Goal: Task Accomplishment & Management: Complete application form

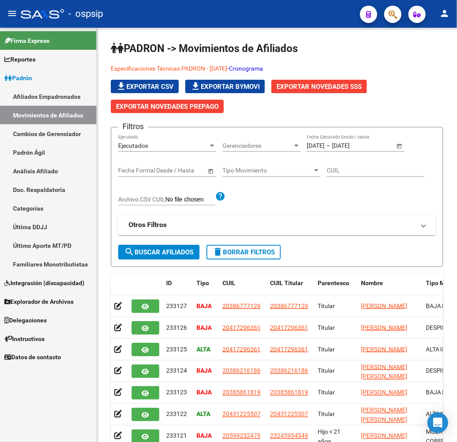
click at [55, 96] on link "Afiliados Empadronados" at bounding box center [48, 96] width 97 height 19
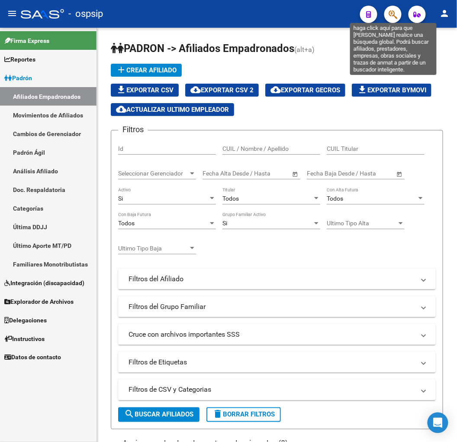
click at [397, 15] on icon "button" at bounding box center [393, 15] width 9 height 10
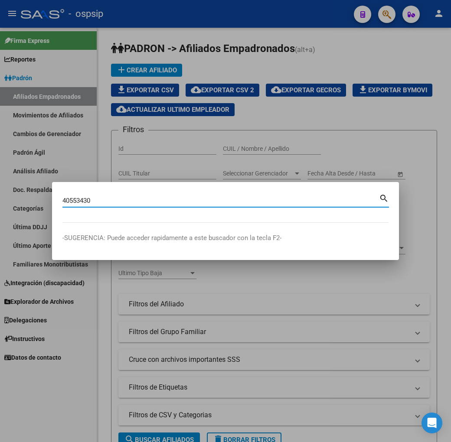
type input "40553430"
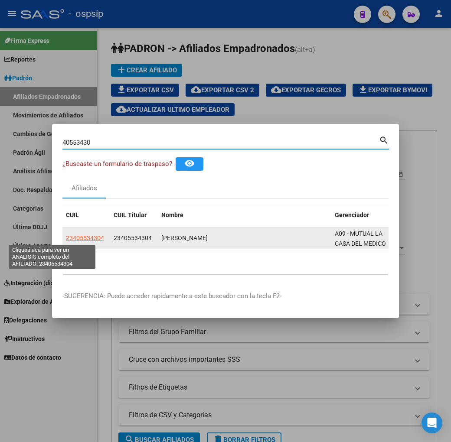
click at [66, 237] on span "23405534304" at bounding box center [85, 237] width 38 height 7
type textarea "23405534304"
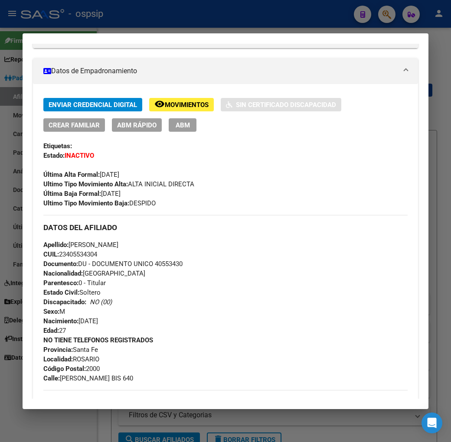
scroll to position [144, 0]
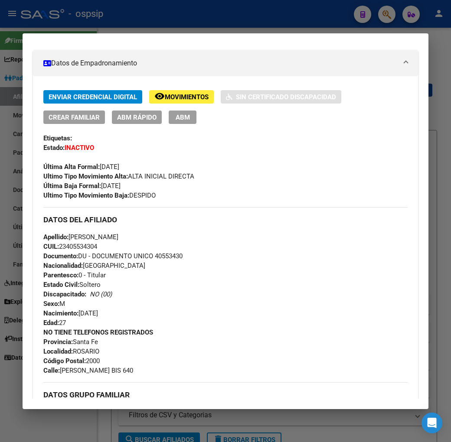
click at [165, 96] on span "Movimientos" at bounding box center [187, 97] width 44 height 8
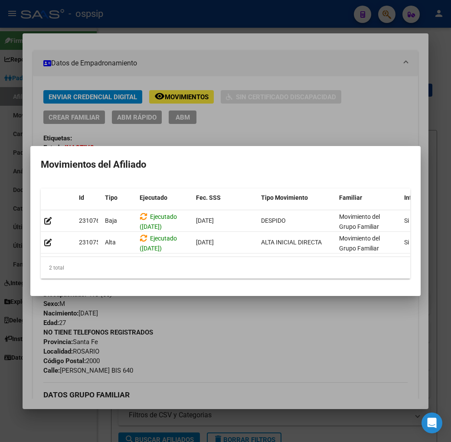
click at [188, 360] on div at bounding box center [225, 221] width 451 height 442
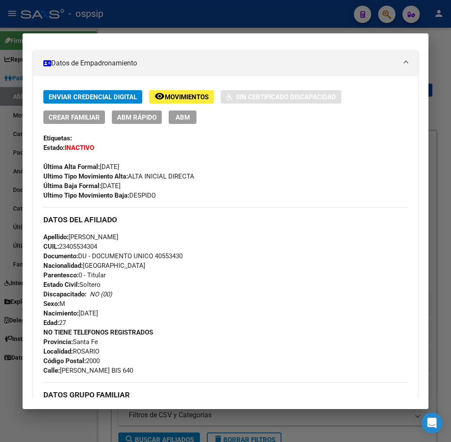
drag, startPoint x: 174, startPoint y: 257, endPoint x: 143, endPoint y: 259, distance: 30.4
click at [143, 259] on div "Apellido: DAIANA FLORENCIA GAUNA CUIL: 23405534304 Documento: DU - DOCUMENTO UN…" at bounding box center [225, 279] width 364 height 95
copy span "40553430"
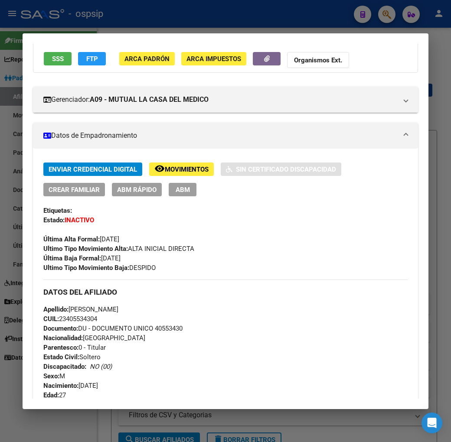
scroll to position [0, 0]
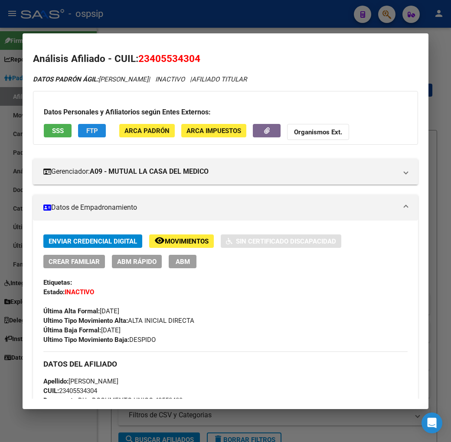
click at [86, 130] on span "FTP" at bounding box center [92, 131] width 12 height 8
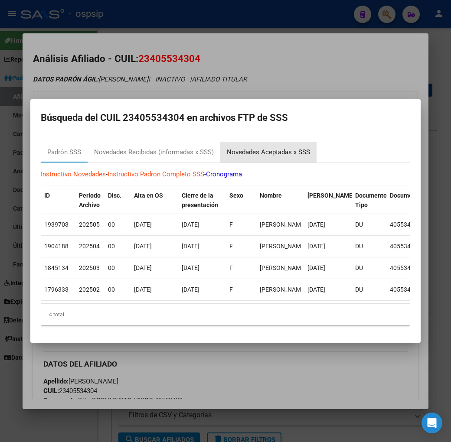
click at [227, 148] on div "Novedades Aceptadas x SSS" at bounding box center [268, 152] width 83 height 10
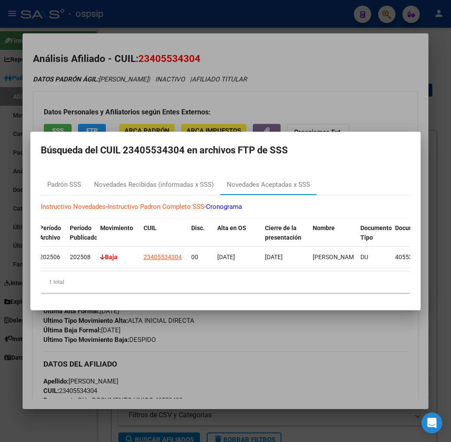
scroll to position [0, 10]
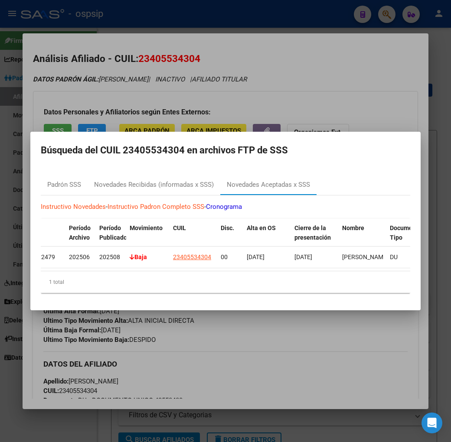
drag, startPoint x: 230, startPoint y: 354, endPoint x: 272, endPoint y: 326, distance: 49.7
click at [231, 354] on div at bounding box center [225, 221] width 451 height 442
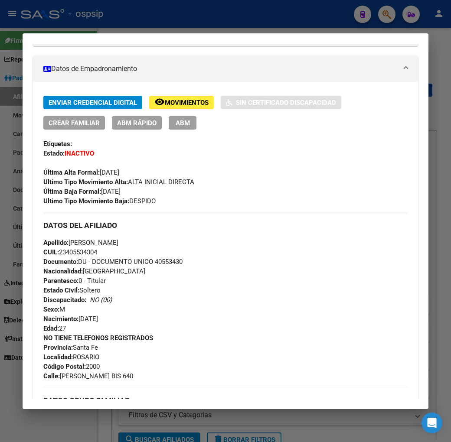
scroll to position [135, 0]
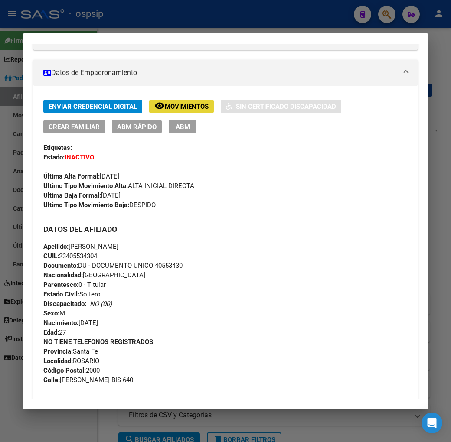
click at [162, 110] on button "remove_red_eye Movimientos" at bounding box center [181, 106] width 65 height 13
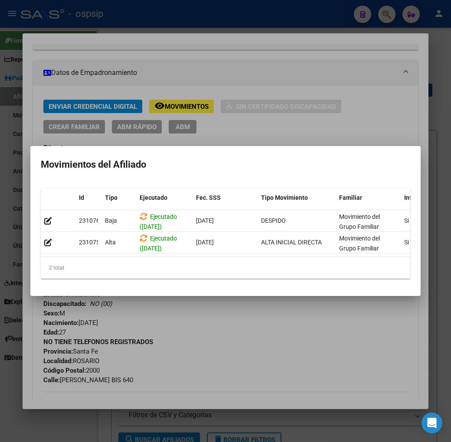
click at [264, 322] on div at bounding box center [225, 221] width 451 height 442
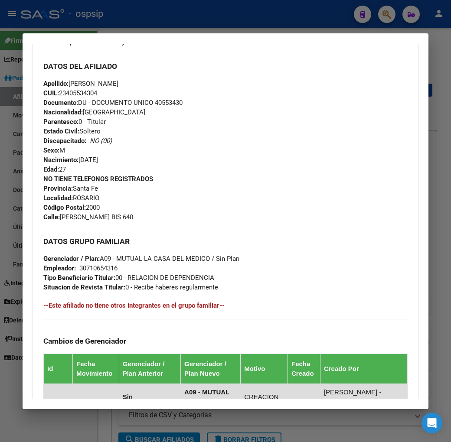
scroll to position [471, 0]
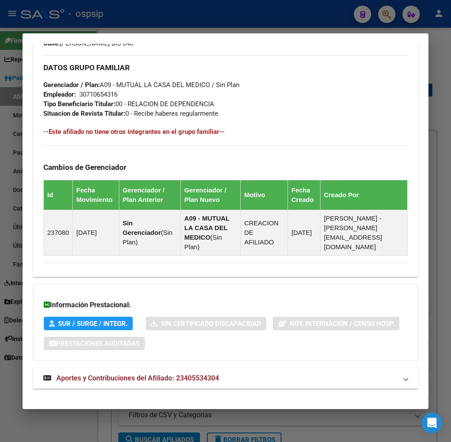
drag, startPoint x: 208, startPoint y: 367, endPoint x: 246, endPoint y: 309, distance: 69.0
click at [208, 373] on mat-panel-title "Aportes y Contribuciones del Afiliado: 23405534304" at bounding box center [220, 378] width 354 height 10
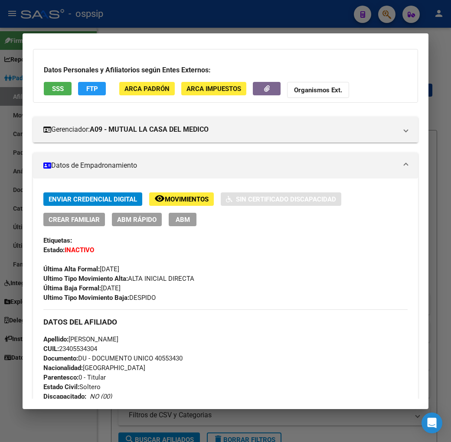
scroll to position [0, 0]
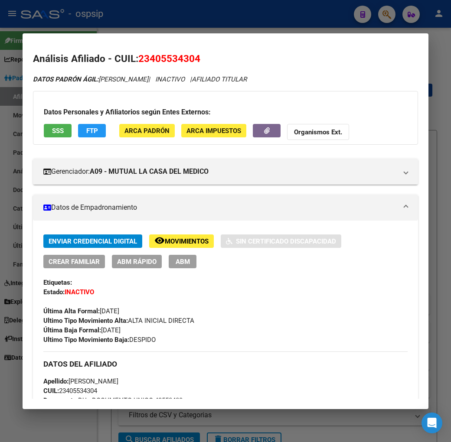
click at [207, 28] on div at bounding box center [225, 221] width 451 height 442
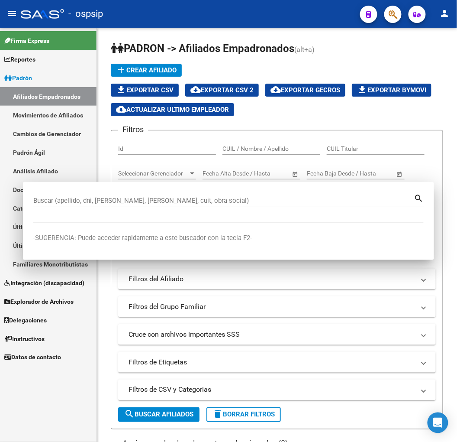
click at [207, 28] on div "PADRON -> Afiliados Empadronados (alt+a) add Crear Afiliado file_download Expor…" at bounding box center [277, 422] width 360 height 788
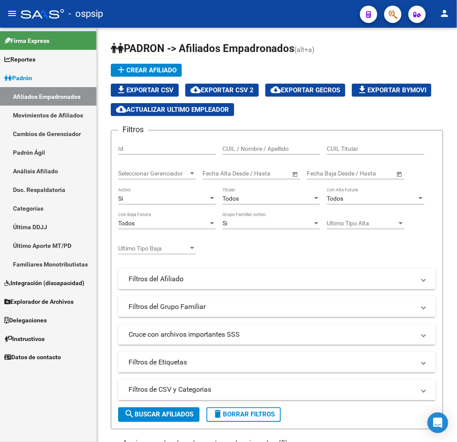
click at [400, 16] on button "button" at bounding box center [393, 14] width 17 height 17
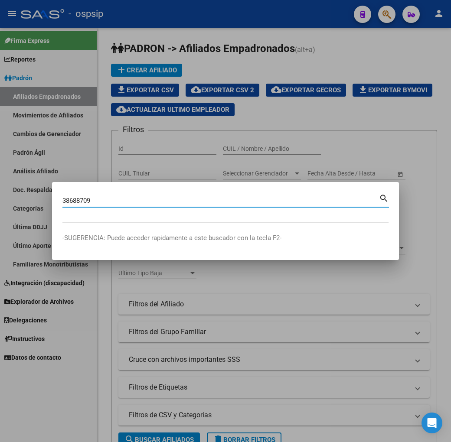
type input "38688709"
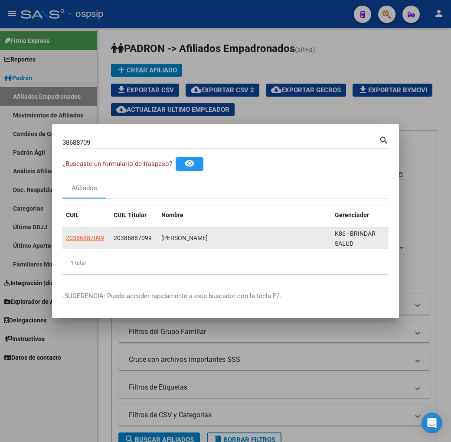
click at [62, 231] on datatable-body-cell "20386887099" at bounding box center [86, 237] width 48 height 21
click at [66, 239] on span "20386887099" at bounding box center [85, 237] width 38 height 7
type textarea "20386887099"
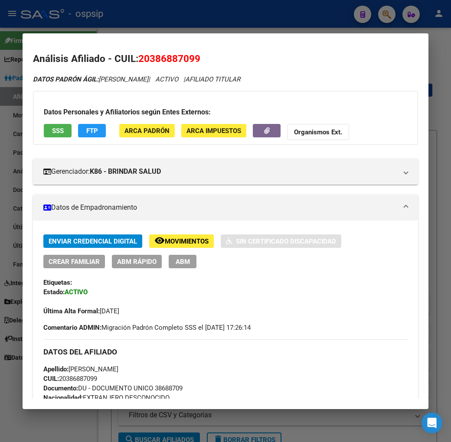
click at [248, 21] on div at bounding box center [225, 221] width 451 height 442
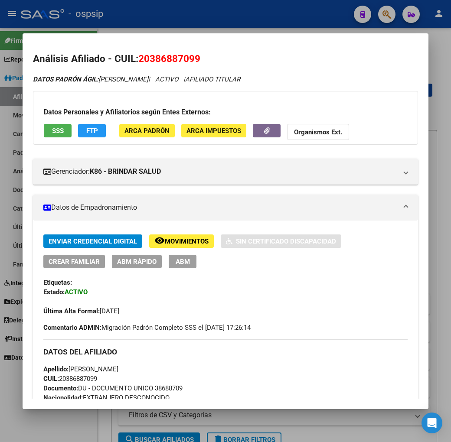
click at [248, 21] on div at bounding box center [225, 221] width 451 height 442
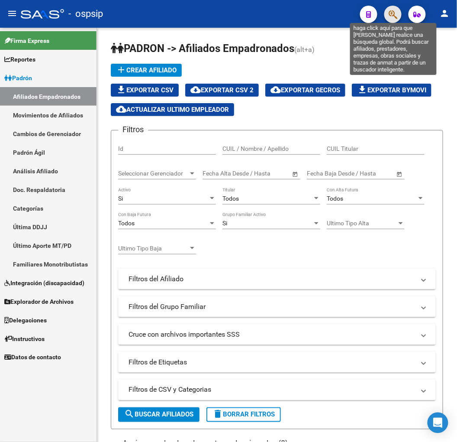
click at [390, 14] on icon "button" at bounding box center [393, 15] width 9 height 10
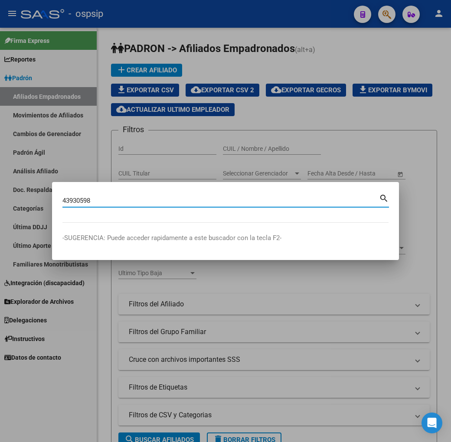
type input "43930598"
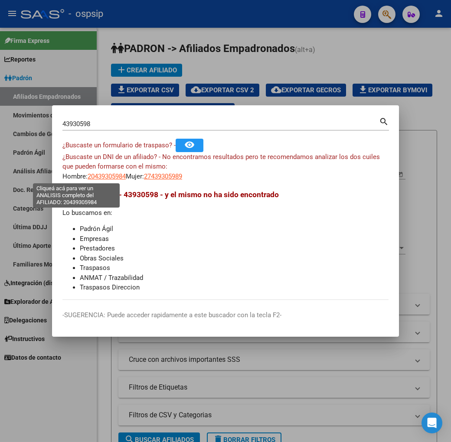
click at [88, 179] on span "20439305984" at bounding box center [107, 176] width 38 height 8
type textarea "20439305984"
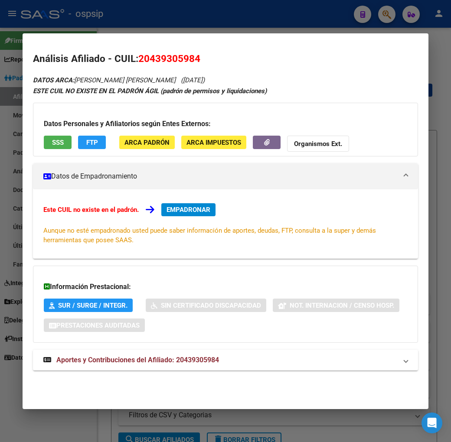
drag, startPoint x: 253, startPoint y: 354, endPoint x: 252, endPoint y: 345, distance: 9.1
click at [253, 353] on mat-expansion-panel-header "Aportes y Contribuciones del Afiliado: 20439305984" at bounding box center [225, 360] width 385 height 21
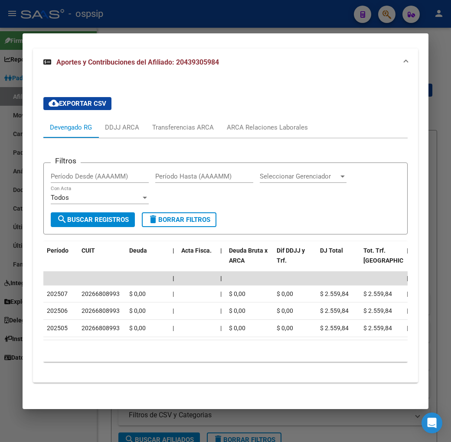
scroll to position [313, 0]
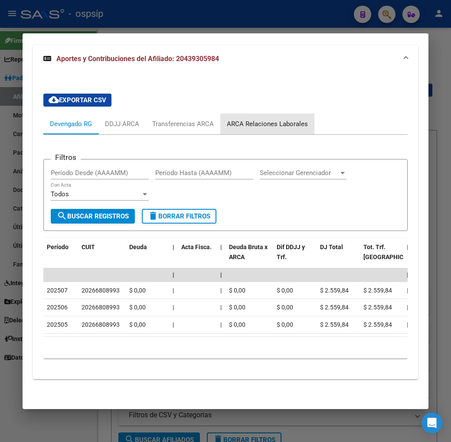
click at [266, 119] on div "ARCA Relaciones Laborales" at bounding box center [267, 124] width 81 height 10
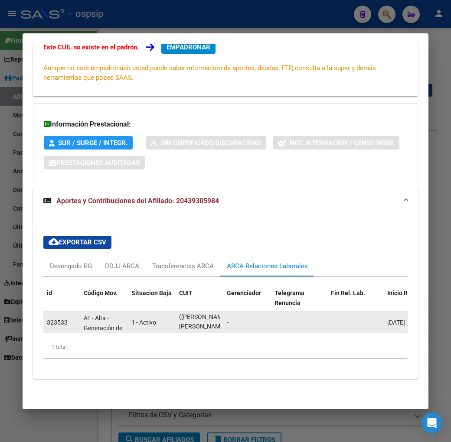
scroll to position [0, 0]
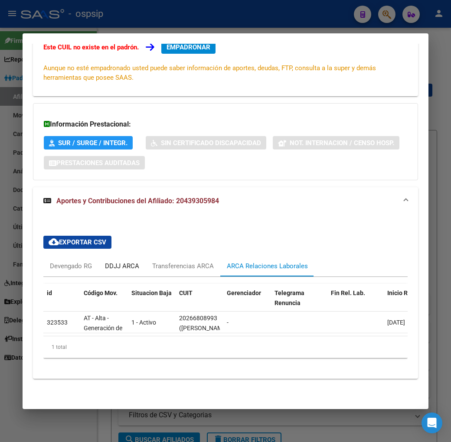
click at [105, 261] on div "DDJJ ARCA" at bounding box center [122, 266] width 34 height 10
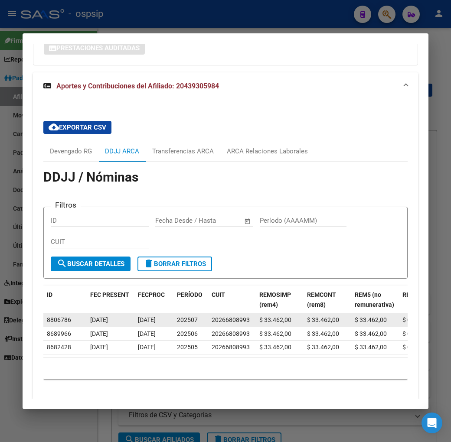
scroll to position [305, 0]
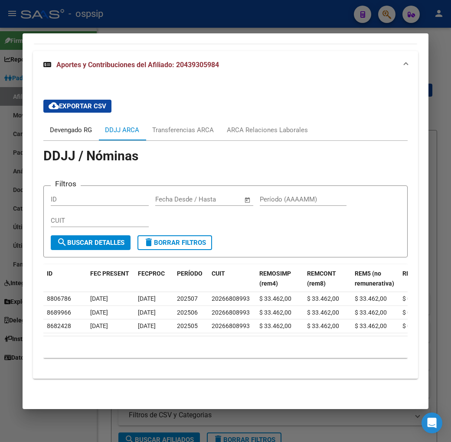
click at [71, 125] on div "Devengado RG" at bounding box center [71, 130] width 42 height 10
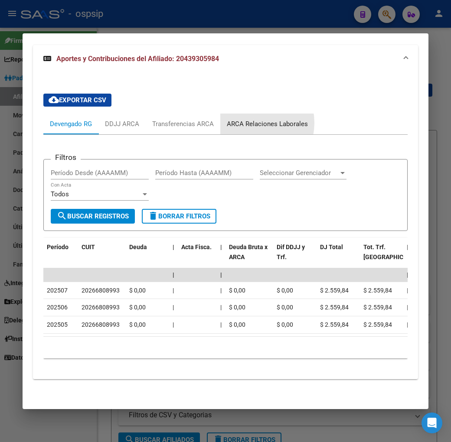
click at [232, 122] on div "ARCA Relaciones Laborales" at bounding box center [267, 124] width 81 height 10
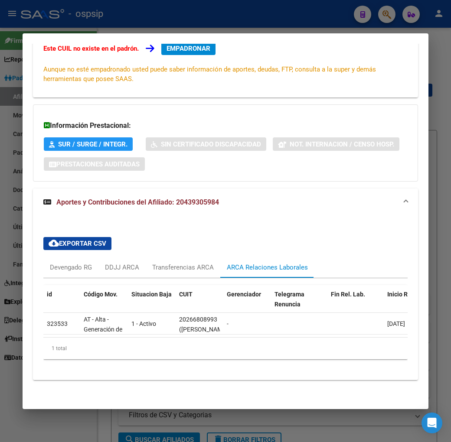
scroll to position [170, 0]
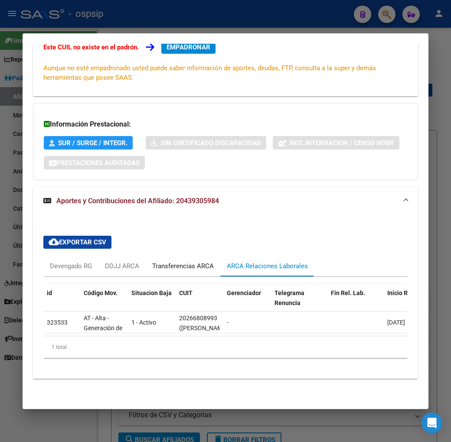
click at [182, 261] on div "Transferencias ARCA" at bounding box center [183, 266] width 62 height 10
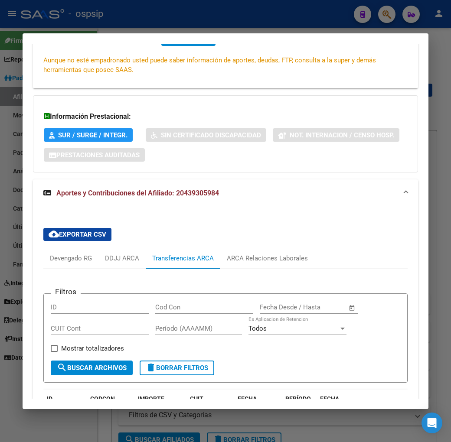
scroll to position [293, 0]
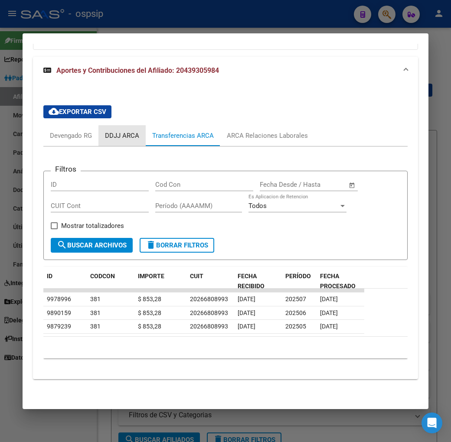
click at [118, 139] on div "DDJJ ARCA" at bounding box center [122, 136] width 34 height 10
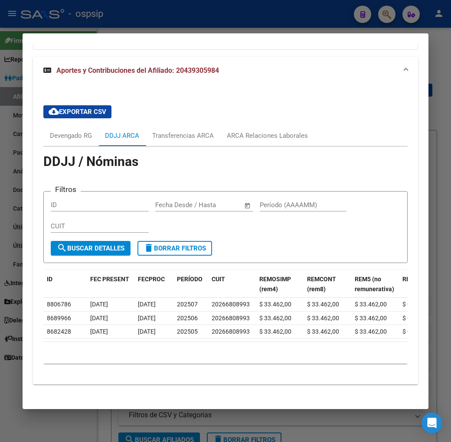
click at [207, 23] on div at bounding box center [225, 221] width 451 height 442
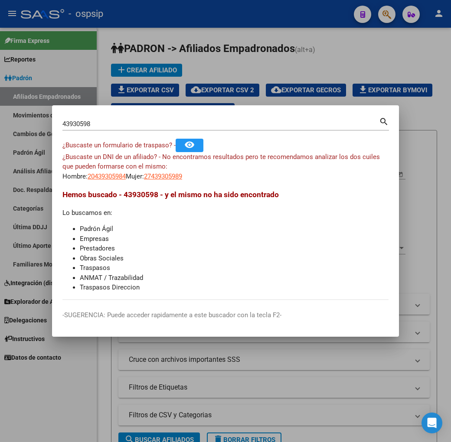
drag, startPoint x: 207, startPoint y: 23, endPoint x: 280, endPoint y: 67, distance: 85.1
click at [207, 26] on div at bounding box center [225, 221] width 451 height 442
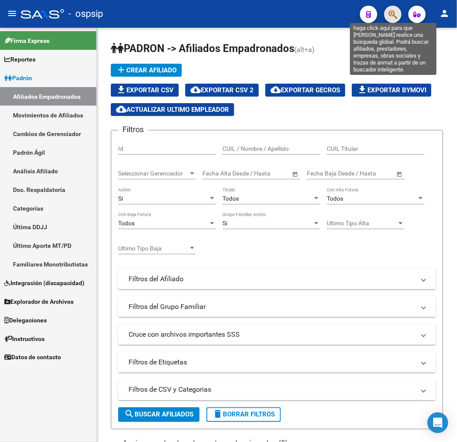
click at [396, 10] on icon "button" at bounding box center [393, 15] width 9 height 10
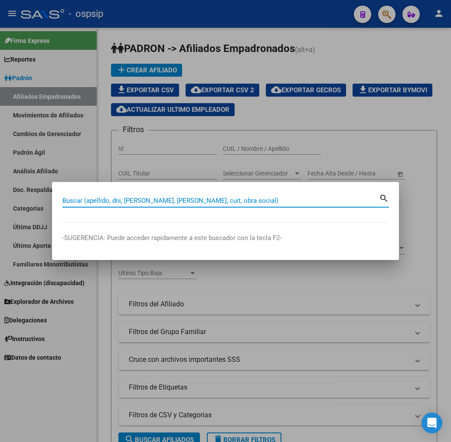
click at [86, 197] on input "Buscar (apellido, dni, [PERSON_NAME], [PERSON_NAME], cuit, obra social)" at bounding box center [220, 201] width 316 height 8
type input "34467991"
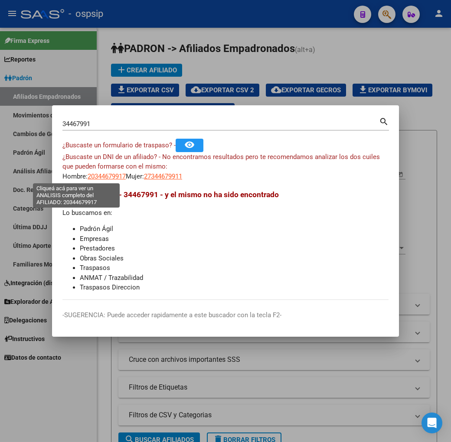
click at [88, 177] on span "20344679917" at bounding box center [107, 176] width 38 height 8
type textarea "20344679917"
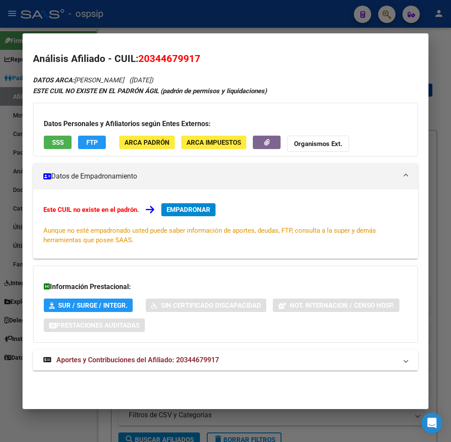
click at [253, 357] on mat-panel-title "Aportes y Contribuciones del Afiliado: 20344679917" at bounding box center [220, 360] width 354 height 10
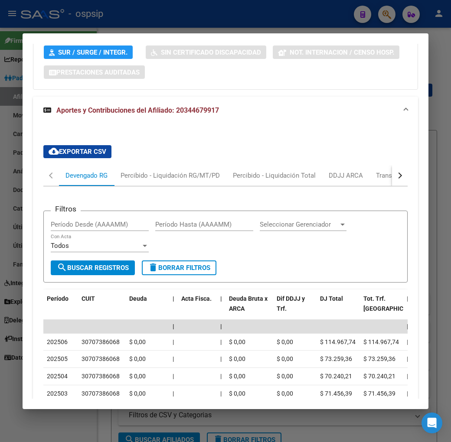
scroll to position [331, 0]
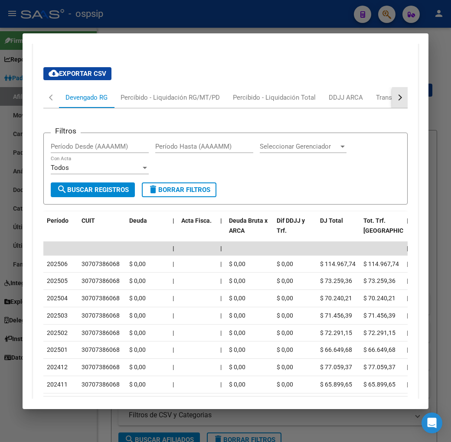
click at [406, 101] on button "button" at bounding box center [400, 97] width 16 height 21
click at [353, 98] on div "ARCA Relaciones Laborales" at bounding box center [367, 98] width 81 height 10
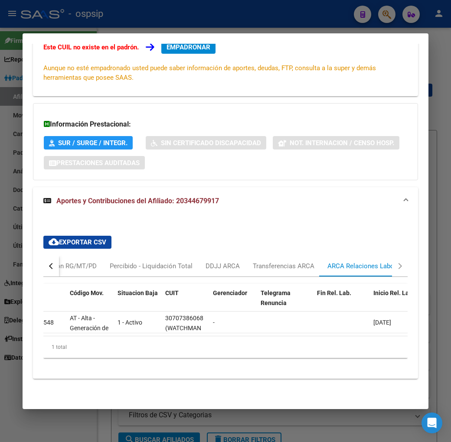
scroll to position [0, 0]
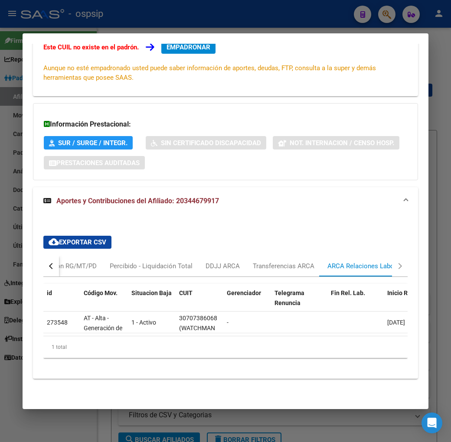
click at [49, 263] on div "button" at bounding box center [52, 266] width 6 height 6
click at [85, 261] on div "Devengado RG" at bounding box center [86, 266] width 42 height 10
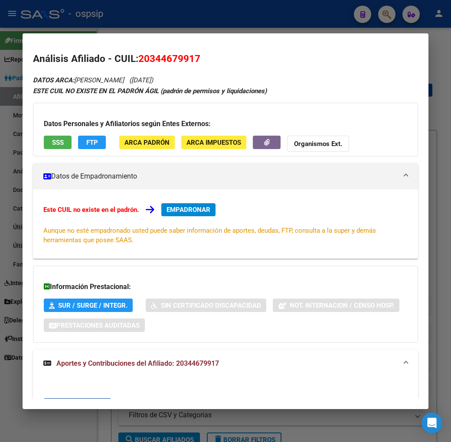
click at [175, 212] on span "EMPADRONAR" at bounding box center [188, 210] width 44 height 8
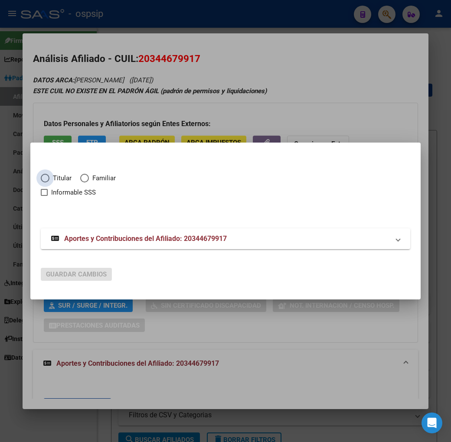
click at [41, 178] on span "Elija una opción" at bounding box center [45, 178] width 9 height 9
click at [41, 178] on input "Titular" at bounding box center [45, 178] width 9 height 9
radio input "true"
checkbox input "true"
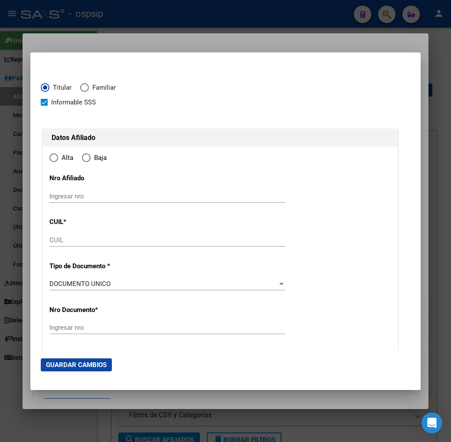
type input "20-34467991-7"
type input "34467991"
type input "MONTENEGRO DAVID NESTOR"
type input "1989-09-28"
type input "FLORENCIO VAREL"
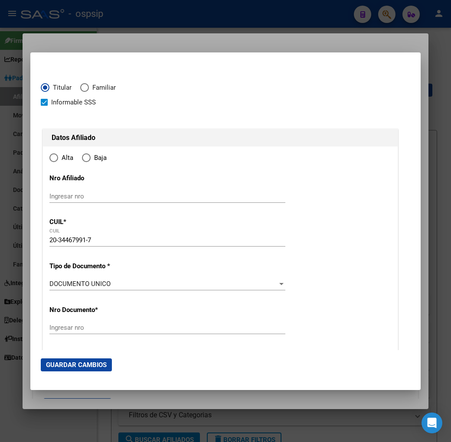
type input "1888"
type input "0"
type input "00"
radio input "true"
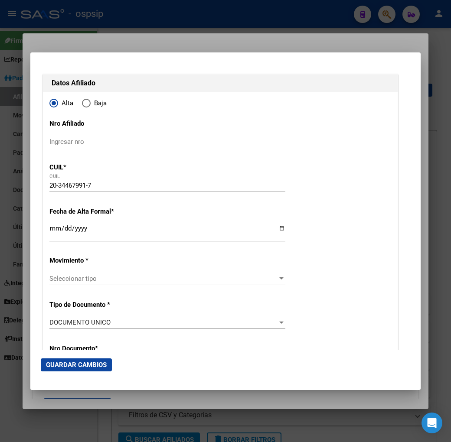
scroll to position [96, 0]
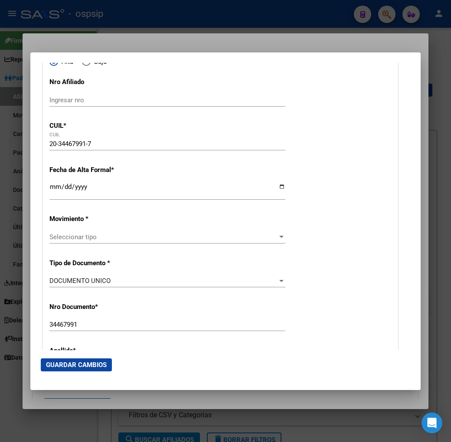
click at [49, 189] on input "Ingresar fecha" at bounding box center [167, 190] width 236 height 14
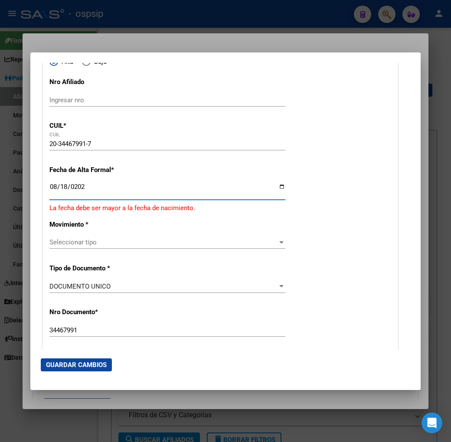
type input "2025-08-18"
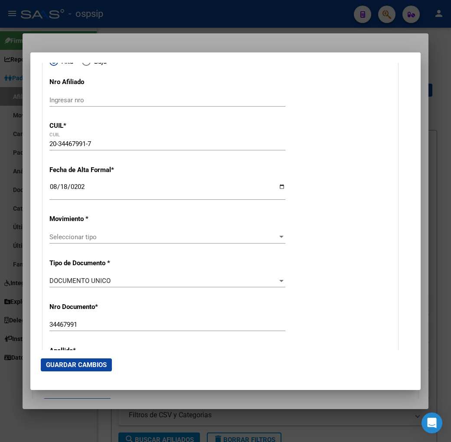
drag, startPoint x: 137, startPoint y: 230, endPoint x: 134, endPoint y: 239, distance: 9.2
click at [134, 239] on span "Seleccionar tipo" at bounding box center [163, 237] width 228 height 8
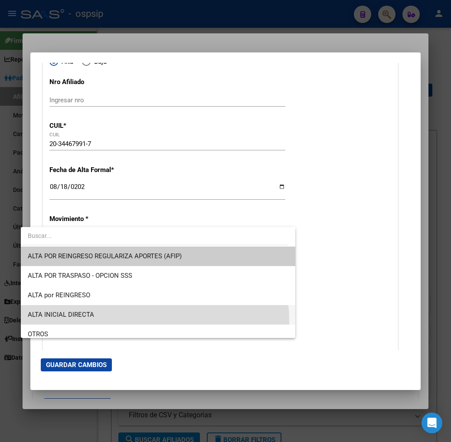
click at [145, 321] on span "ALTA INICIAL DIRECTA" at bounding box center [158, 314] width 260 height 19
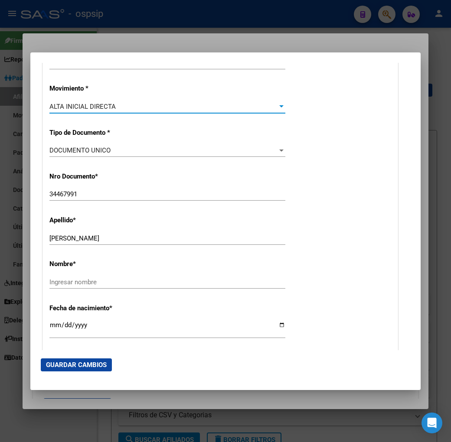
scroll to position [240, 0]
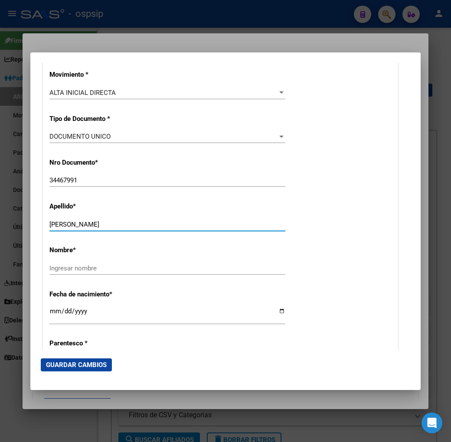
drag, startPoint x: 73, startPoint y: 226, endPoint x: 120, endPoint y: 221, distance: 47.9
click at [120, 221] on input "MONTENEGRO DAVID NESTOR" at bounding box center [167, 225] width 236 height 8
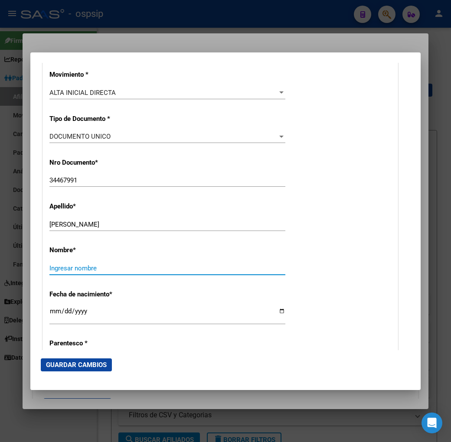
click at [81, 266] on input "Ingresar nombre" at bounding box center [167, 268] width 236 height 8
paste input "DAVID NESTOR"
type input "DAVID NESTOR"
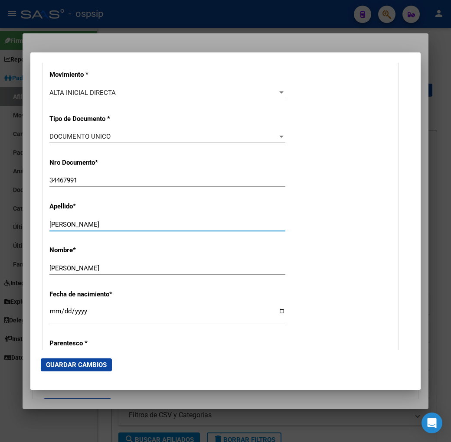
drag, startPoint x: 70, startPoint y: 221, endPoint x: 239, endPoint y: 229, distance: 169.1
click at [239, 229] on div "MONTENEGRO DAVID NESTOR Ingresar apellido" at bounding box center [167, 224] width 236 height 13
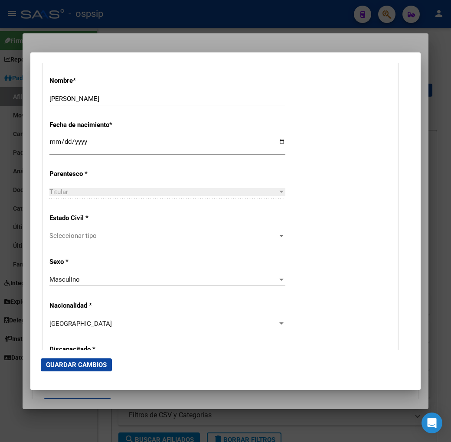
scroll to position [481, 0]
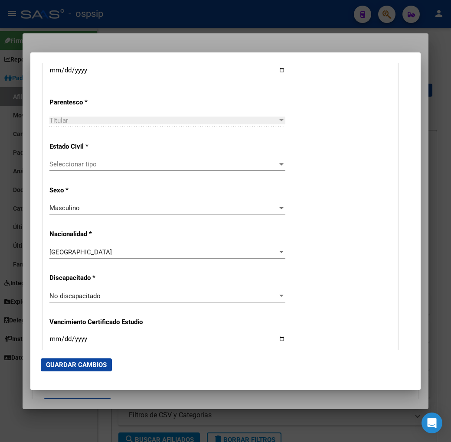
type input "MONTENEGRO"
click at [140, 164] on span "Seleccionar tipo" at bounding box center [163, 164] width 228 height 8
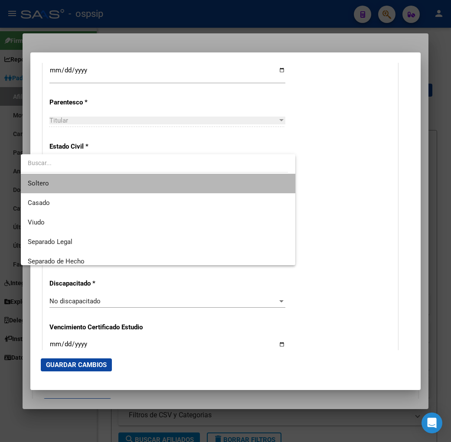
click at [168, 186] on span "Soltero" at bounding box center [158, 183] width 260 height 19
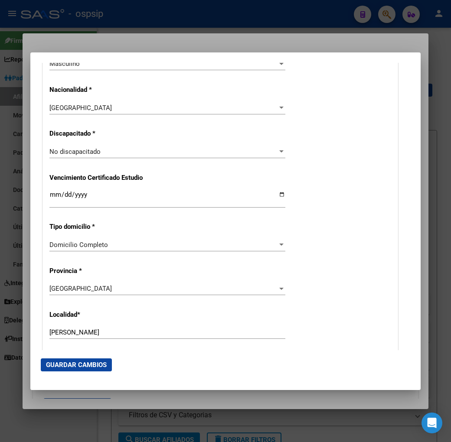
scroll to position [770, 0]
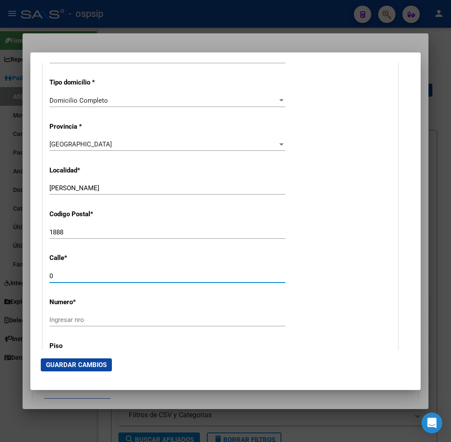
click at [87, 272] on input "0" at bounding box center [167, 276] width 236 height 8
type input "ROMA"
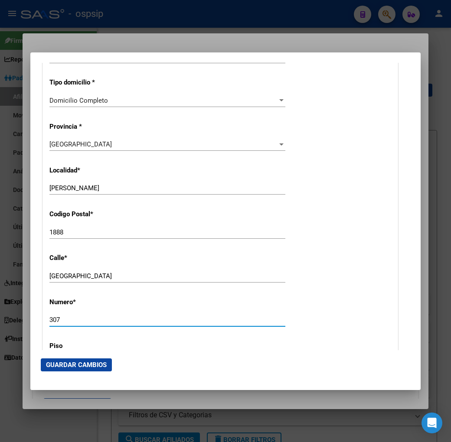
type input "307"
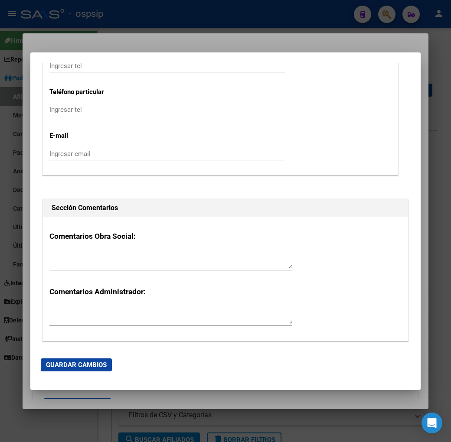
scroll to position [1360, 0]
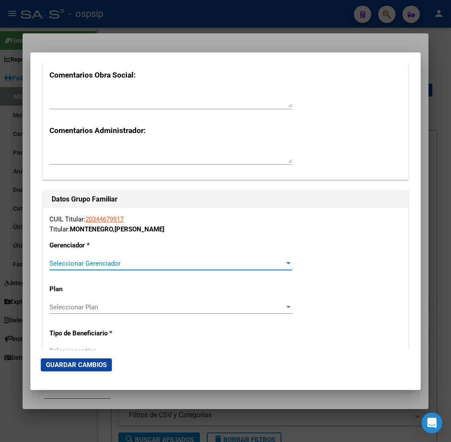
click at [127, 261] on span "Seleccionar Gerenciador" at bounding box center [166, 264] width 235 height 8
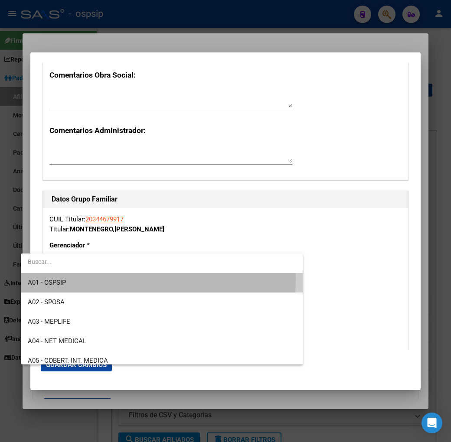
click at [132, 278] on span "A01 - OSPSIP" at bounding box center [162, 282] width 268 height 19
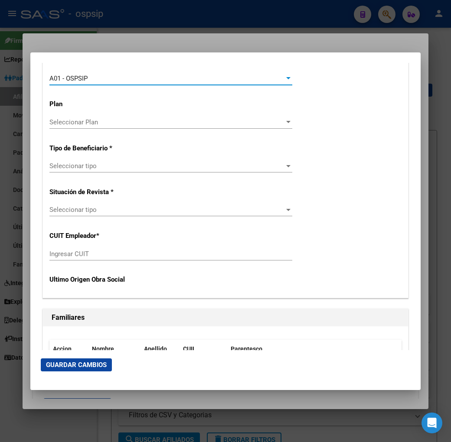
scroll to position [1553, 0]
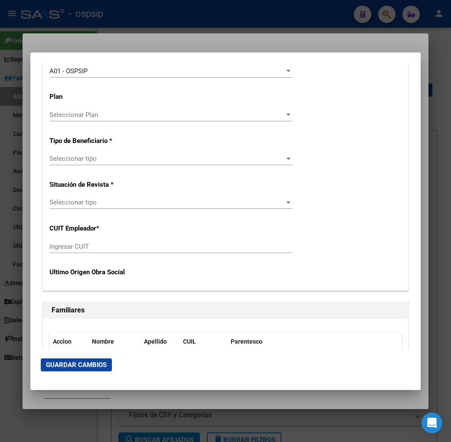
click at [115, 163] on div "Seleccionar tipo Seleccionar tipo" at bounding box center [170, 158] width 243 height 13
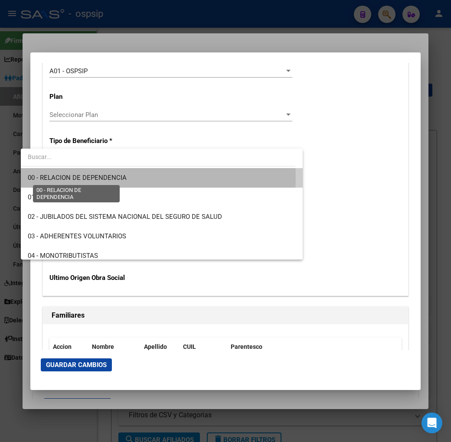
click at [119, 178] on span "00 - RELACION DE DEPENDENCIA" at bounding box center [77, 178] width 99 height 8
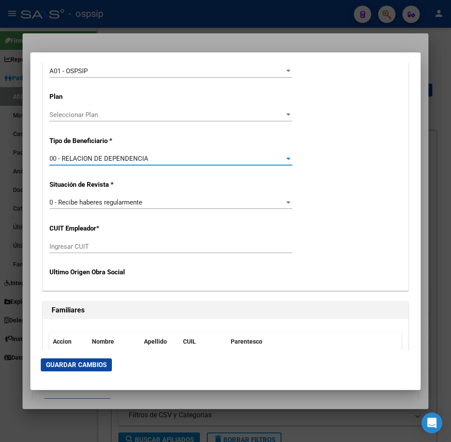
type input "30-70738606-8"
click at [59, 370] on button "Guardar Cambios" at bounding box center [76, 364] width 71 height 13
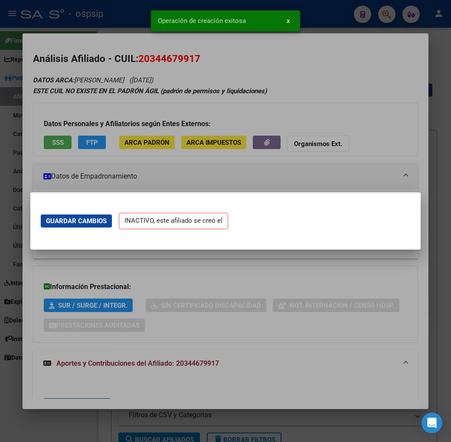
scroll to position [0, 0]
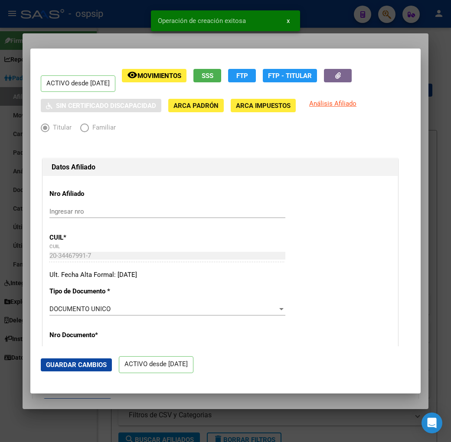
click at [127, 41] on div at bounding box center [225, 221] width 451 height 442
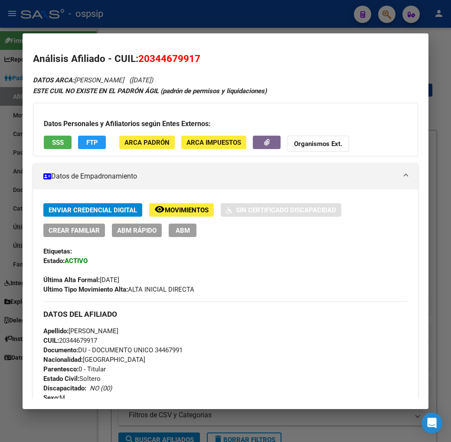
click at [181, 16] on div at bounding box center [225, 221] width 451 height 442
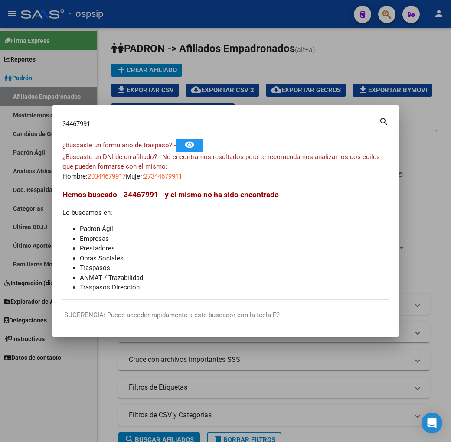
click at [181, 16] on div at bounding box center [225, 221] width 451 height 442
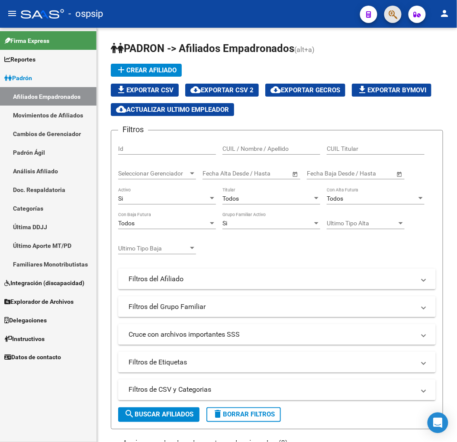
click at [391, 9] on span "button" at bounding box center [393, 15] width 9 height 18
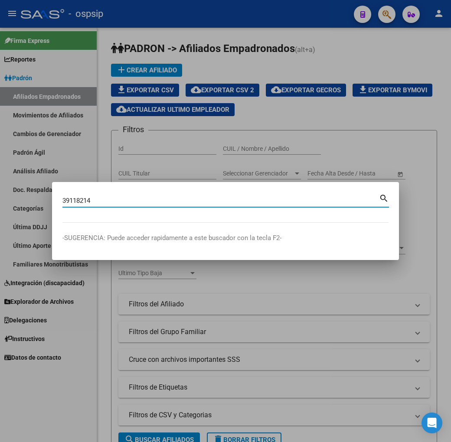
type input "39118214"
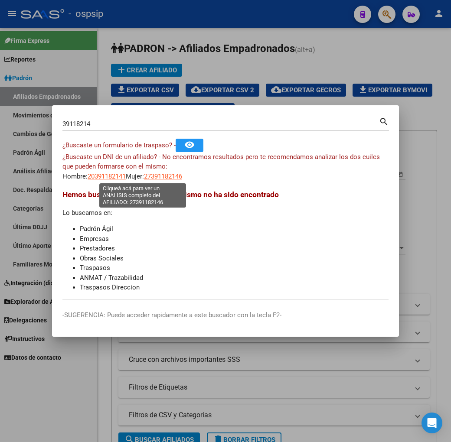
click at [144, 172] on span "27391182146" at bounding box center [163, 176] width 38 height 8
type textarea "27391182146"
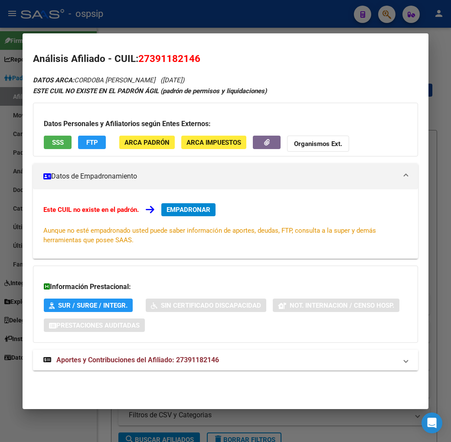
click at [223, 363] on mat-panel-title "Aportes y Contribuciones del Afiliado: 27391182146" at bounding box center [220, 360] width 354 height 10
click at [189, 21] on div at bounding box center [225, 221] width 451 height 442
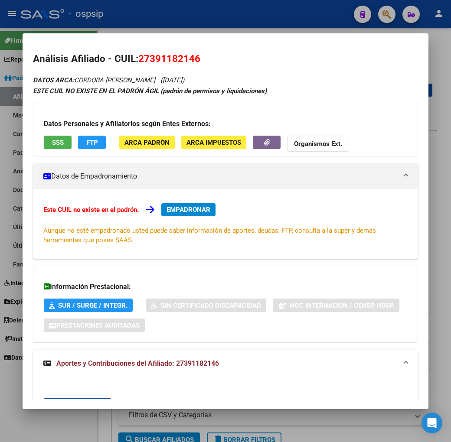
click at [189, 21] on div at bounding box center [225, 221] width 451 height 442
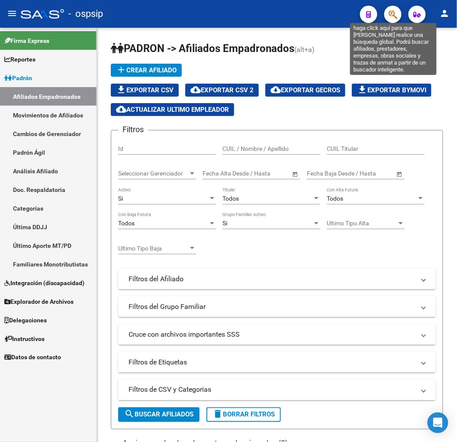
click at [391, 14] on icon "button" at bounding box center [393, 15] width 9 height 10
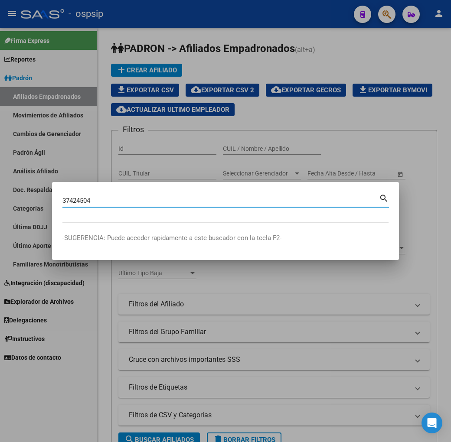
type input "37424504"
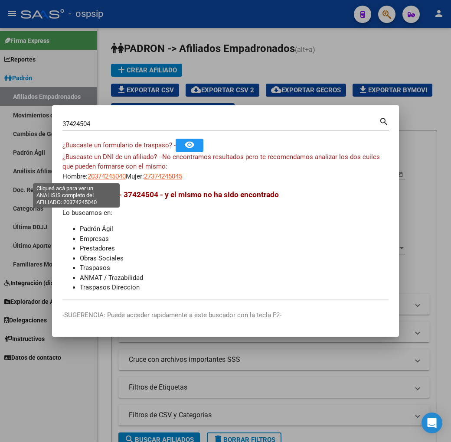
click at [88, 178] on span "20374245040" at bounding box center [107, 176] width 38 height 8
type textarea "20374245040"
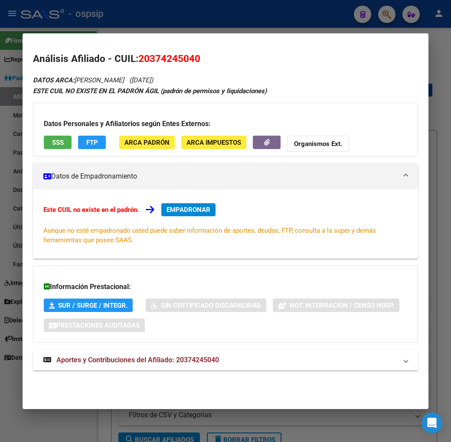
click at [265, 360] on mat-panel-title "Aportes y Contribuciones del Afiliado: 20374245040" at bounding box center [220, 360] width 354 height 10
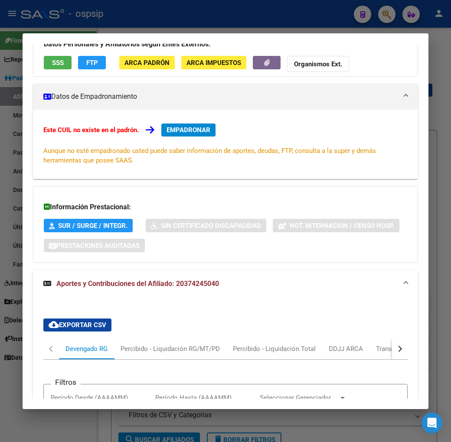
scroll to position [240, 0]
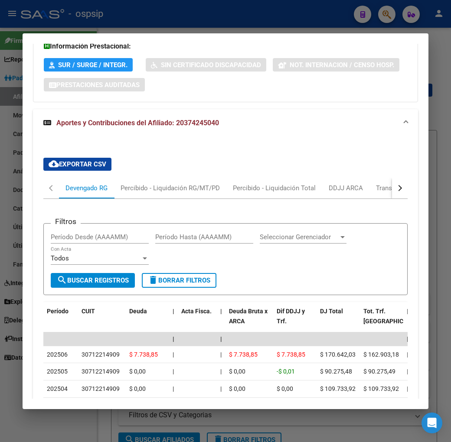
click at [402, 189] on div "button" at bounding box center [399, 188] width 6 height 6
click at [360, 172] on div "cloud_download Exportar CSV Devengado RG Percibido - Liquidación RG/MT/PD Perci…" at bounding box center [225, 350] width 364 height 399
click at [314, 150] on div "cloud_download Exportar CSV Devengado RG Percibido - Liquidación RG/MT/PD Perci…" at bounding box center [225, 350] width 385 height 427
click at [344, 171] on div "cloud_download Exportar CSV Devengado RG Percibido - Liquidación RG/MT/PD Perci…" at bounding box center [225, 350] width 364 height 399
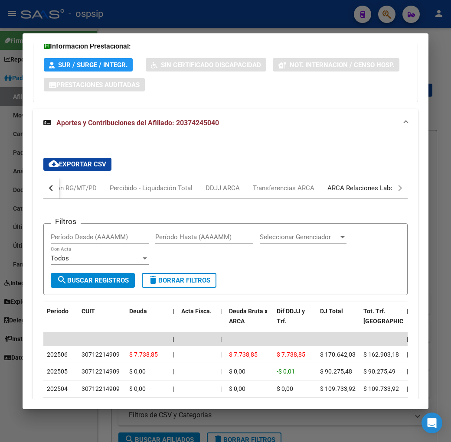
click at [347, 178] on div "ARCA Relaciones Laborales" at bounding box center [368, 188] width 94 height 21
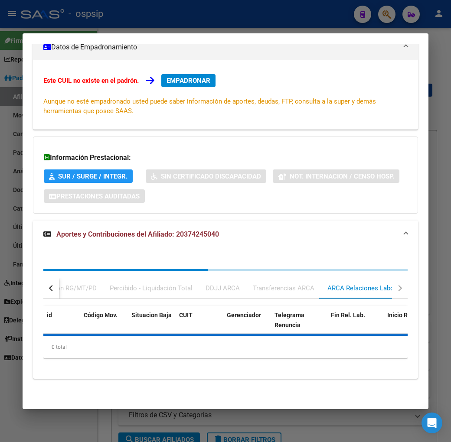
scroll to position [129, 0]
click at [353, 194] on div "Información Prestacional: SUR / SURGE / INTEGR. Sin Certificado Discapacidad No…" at bounding box center [225, 174] width 385 height 77
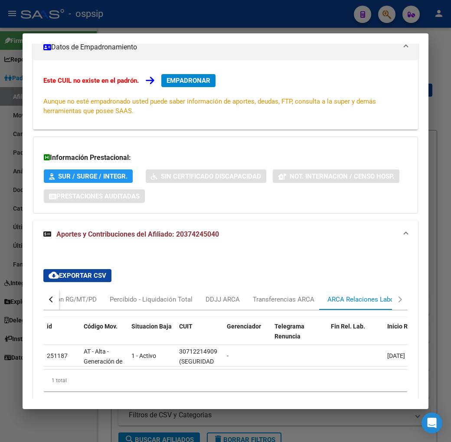
click at [43, 299] on button "button" at bounding box center [51, 299] width 16 height 21
click at [77, 302] on div "Devengado RG" at bounding box center [86, 300] width 42 height 10
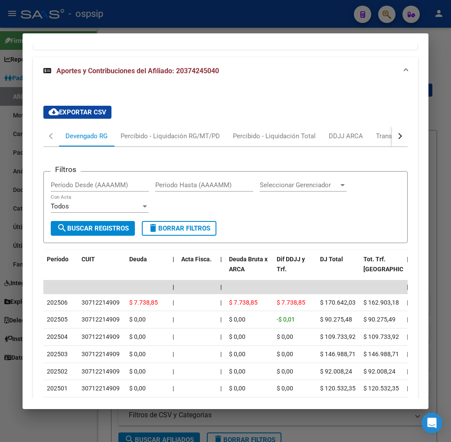
scroll to position [292, 0]
click at [342, 140] on div "DDJJ ARCA" at bounding box center [345, 137] width 34 height 10
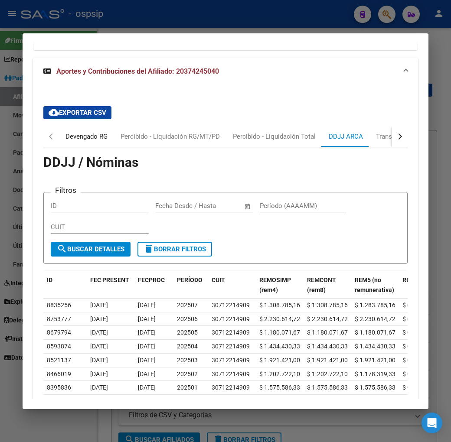
click at [70, 140] on div "Devengado RG" at bounding box center [86, 137] width 42 height 10
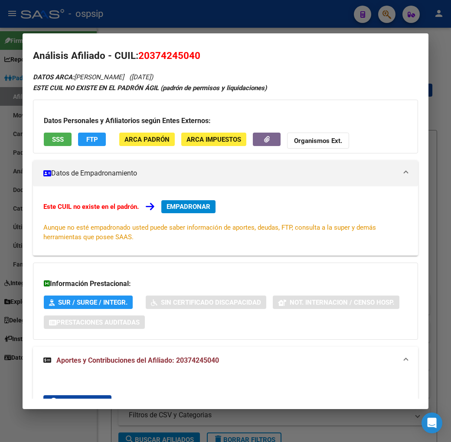
scroll to position [0, 0]
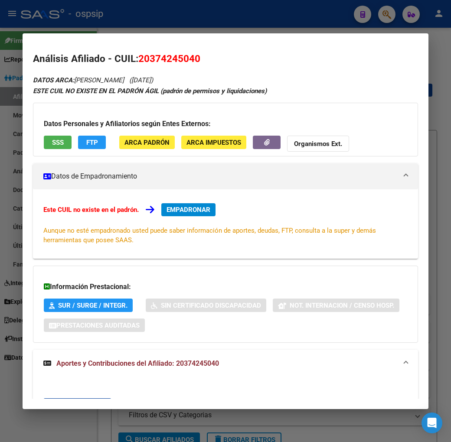
click at [174, 210] on span "EMPADRONAR" at bounding box center [188, 210] width 44 height 8
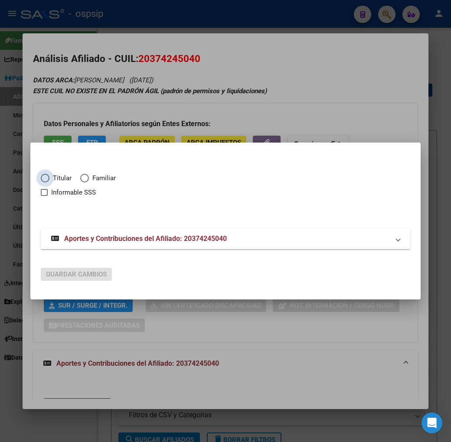
click at [41, 176] on span "Elija una opción" at bounding box center [45, 178] width 9 height 9
click at [41, 176] on input "Titular" at bounding box center [45, 178] width 9 height 9
radio input "true"
checkbox input "true"
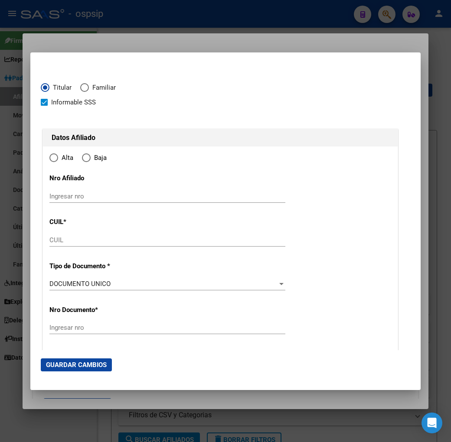
type input "20-37424504-0"
type input "37424504"
type input "FEIJOO RICARDO EDUARDO"
type input "1993-03-25"
type input "VILLA BALLESTER"
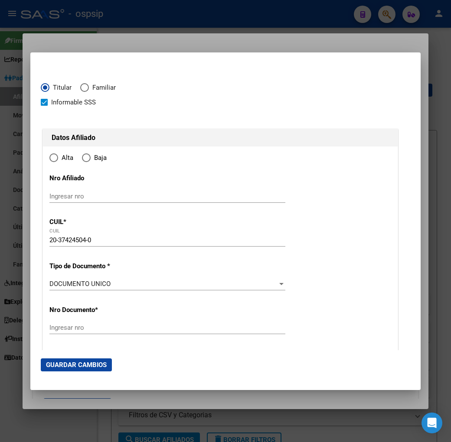
type input "1653"
type input "CAPDEVILA"
type input "5990"
type input "1"
radio input "true"
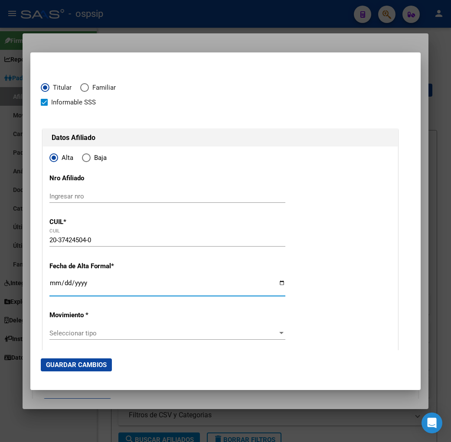
click at [49, 281] on input "Ingresar fecha" at bounding box center [167, 286] width 236 height 14
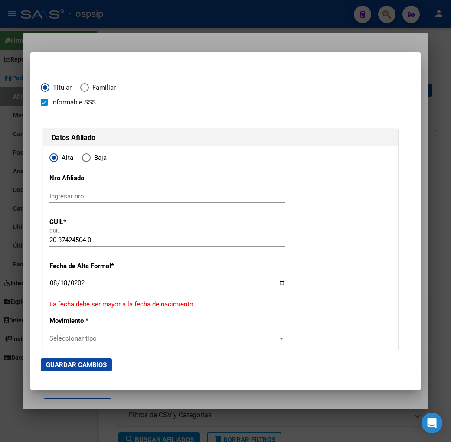
type input "2025-08-18"
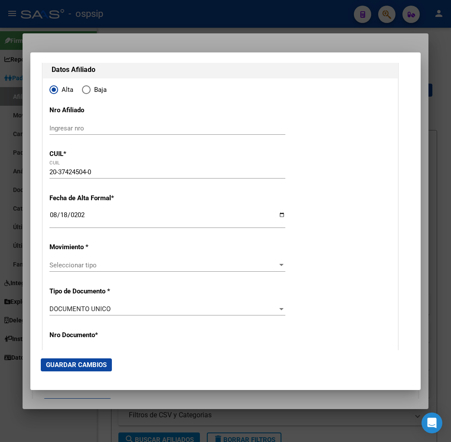
scroll to position [48, 0]
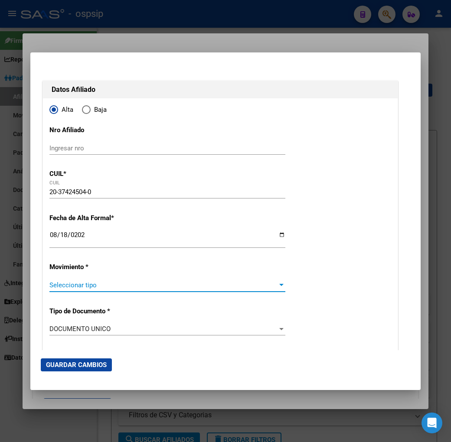
click at [85, 286] on span "Seleccionar tipo" at bounding box center [163, 285] width 228 height 8
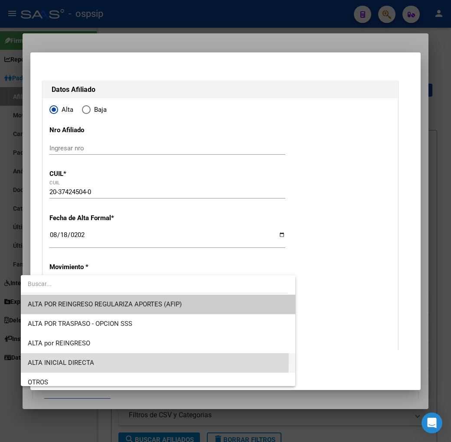
click at [94, 360] on span "ALTA INICIAL DIRECTA" at bounding box center [158, 362] width 260 height 19
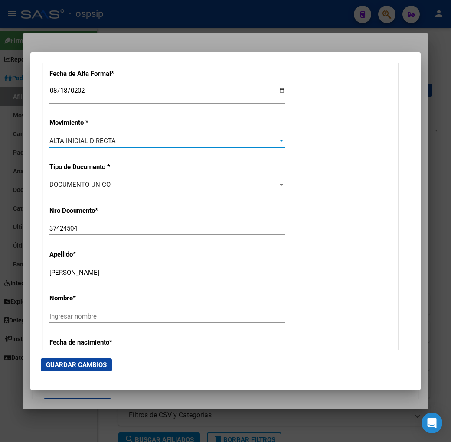
scroll to position [240, 0]
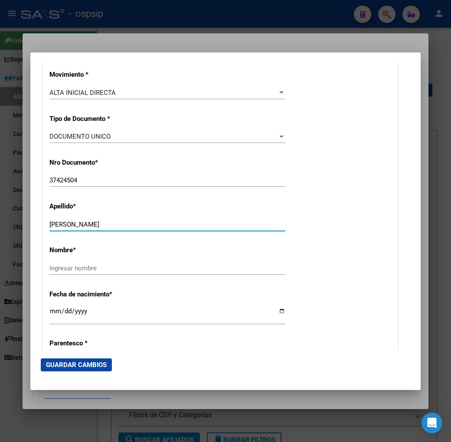
drag, startPoint x: 111, startPoint y: 224, endPoint x: 51, endPoint y: 228, distance: 60.4
click at [51, 228] on div "FEIJOO RICARDO EDUARDO Ingresar apellido" at bounding box center [167, 224] width 236 height 13
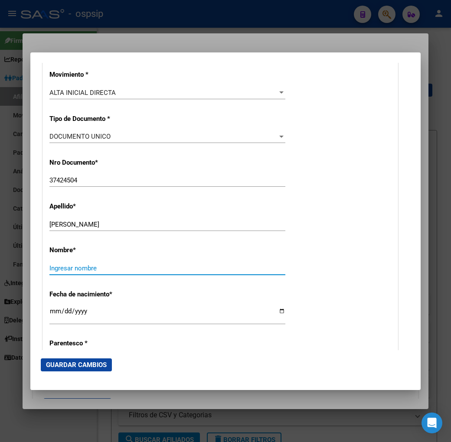
click at [49, 269] on input "Ingresar nombre" at bounding box center [167, 268] width 236 height 8
paste input "RICARDO EDUARDO"
type input "RICARDO EDUARDO"
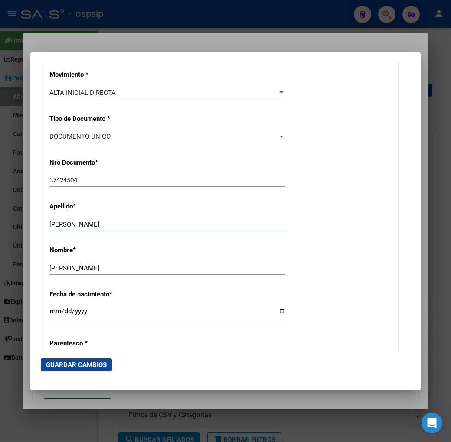
drag, startPoint x: 120, startPoint y: 222, endPoint x: 51, endPoint y: 230, distance: 69.3
click at [51, 230] on div "FEIJOO RICARDO EDUARDO Ingresar apellido" at bounding box center [167, 224] width 236 height 13
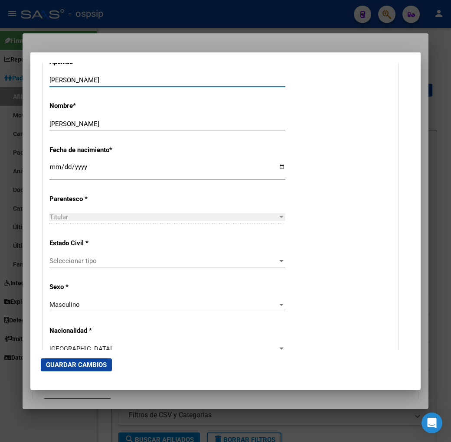
type input "FEIJOO"
click at [93, 259] on span "Seleccionar tipo" at bounding box center [163, 261] width 228 height 8
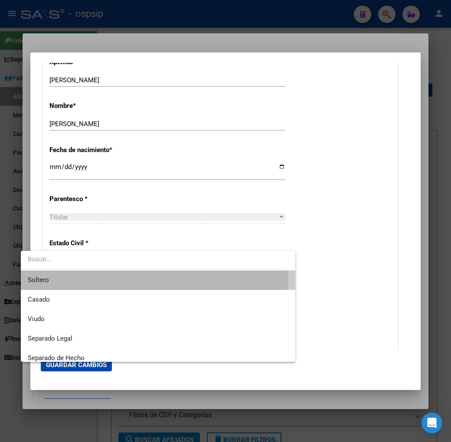
click at [97, 277] on span "Soltero" at bounding box center [158, 279] width 260 height 19
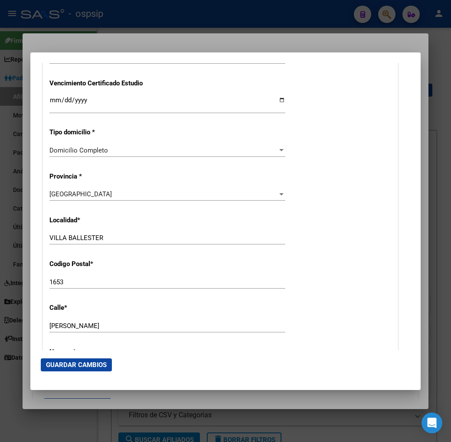
scroll to position [674, 0]
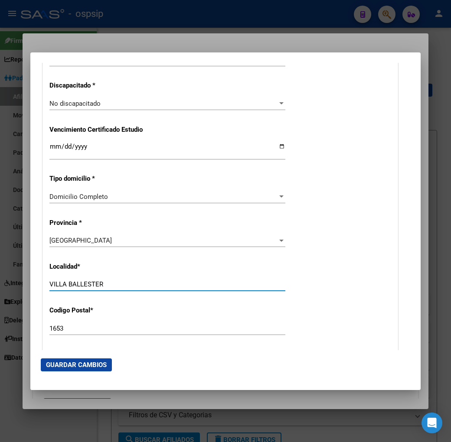
drag, startPoint x: 107, startPoint y: 284, endPoint x: -7, endPoint y: 293, distance: 114.3
click at [0, 293] on html "menu - ospsip person Firma Express Reportes Padrón Traspasos x O.S. Traspasos x…" at bounding box center [225, 221] width 451 height 442
type input "l"
type input "LIBERTAD"
click at [110, 283] on input "LIBERTAD" at bounding box center [167, 284] width 236 height 8
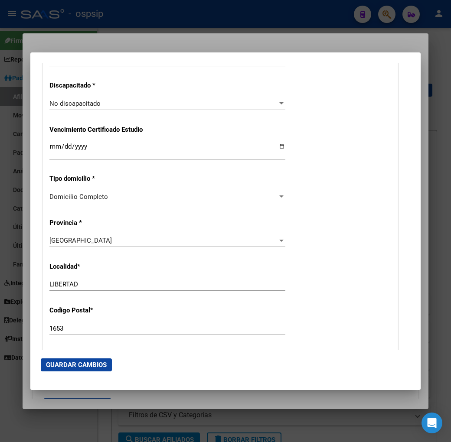
scroll to position [770, 0]
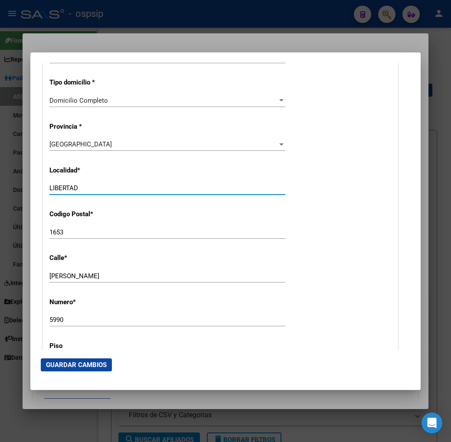
drag, startPoint x: 65, startPoint y: 188, endPoint x: 8, endPoint y: 197, distance: 57.8
click at [30, 197] on mat-dialog-content "Titular Familiar Informable SSS Datos Afiliado Alta Baja Nro Afiliado Ingresar …" at bounding box center [225, 206] width 390 height 287
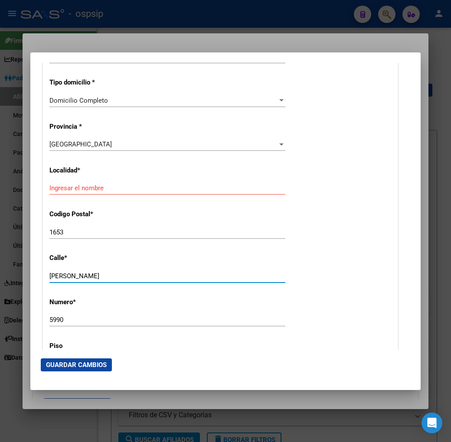
drag, startPoint x: 85, startPoint y: 278, endPoint x: -27, endPoint y: 282, distance: 112.7
click at [0, 282] on html "menu - ospsip person Firma Express Reportes Padrón Traspasos x O.S. Traspasos x…" at bounding box center [225, 221] width 451 height 442
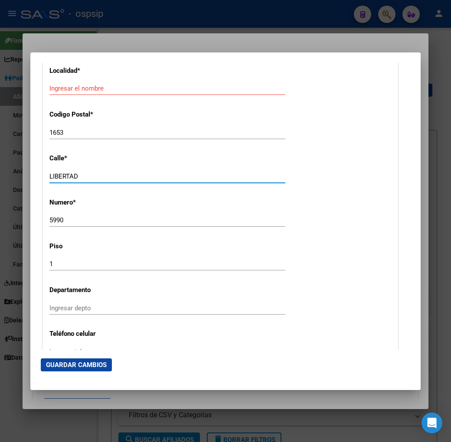
scroll to position [818, 0]
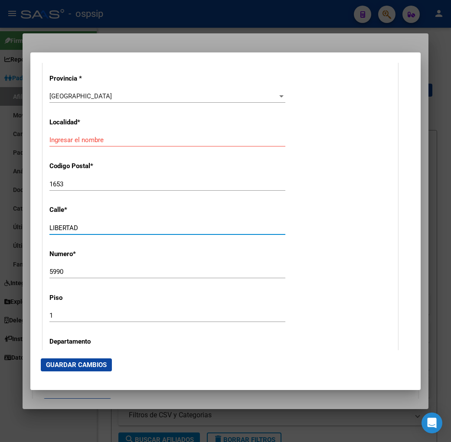
type input "LIBERTAD"
click at [103, 139] on input "Ingresar el nombre" at bounding box center [167, 140] width 236 height 8
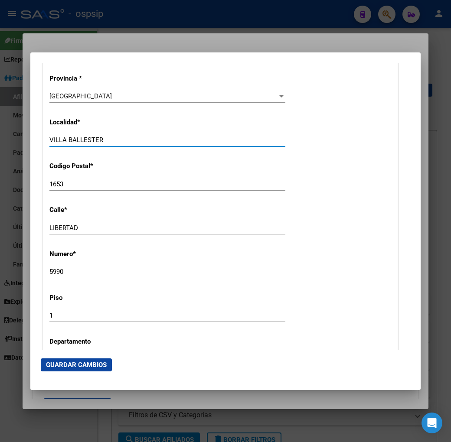
type input "VILLA BALLESTER"
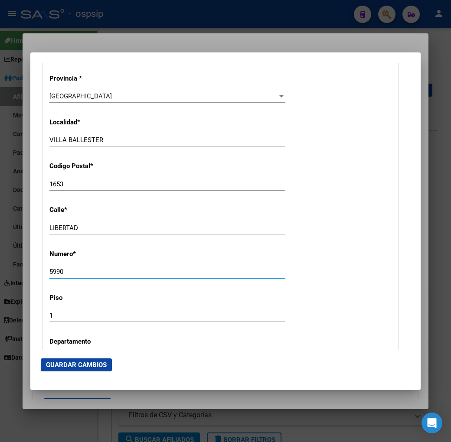
drag, startPoint x: 57, startPoint y: 271, endPoint x: 45, endPoint y: 282, distance: 16.6
click at [30, 274] on mat-dialog-content "Titular Familiar Informable SSS Datos Afiliado Alta Baja Nro Afiliado Ingresar …" at bounding box center [225, 206] width 390 height 287
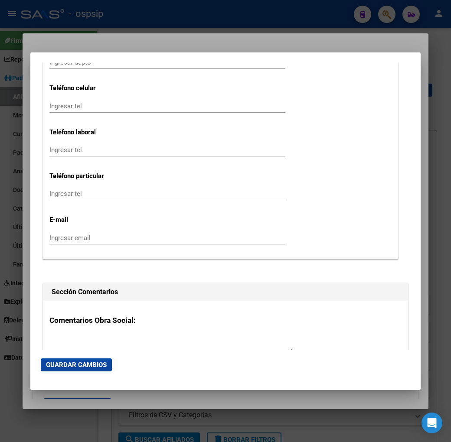
scroll to position [1107, 0]
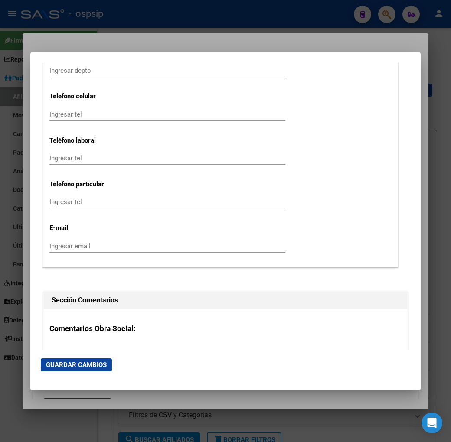
type input "52454"
click at [144, 114] on input "Ingresar tel" at bounding box center [167, 114] width 236 height 8
type input "11-4889-4553"
type input "R"
type input "riverfeijoo439@gmail.com"
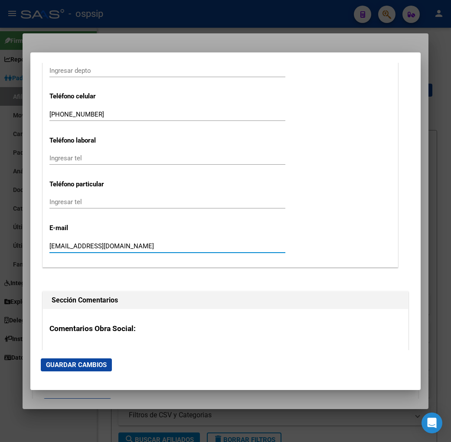
click at [55, 365] on span "Guardar Cambios" at bounding box center [76, 365] width 61 height 8
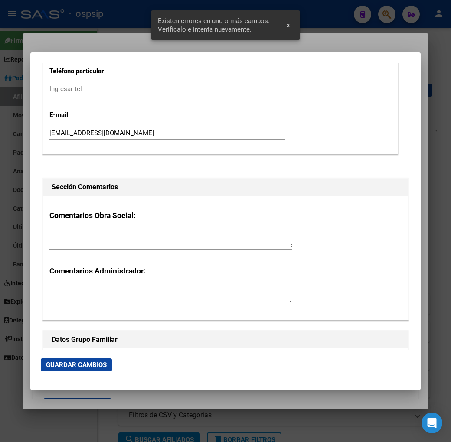
scroll to position [1300, 0]
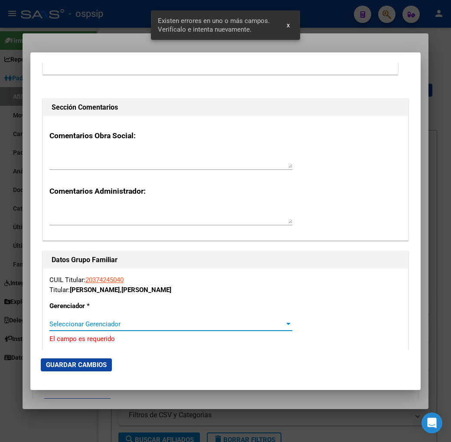
click at [164, 325] on span "Seleccionar Gerenciador" at bounding box center [166, 324] width 235 height 8
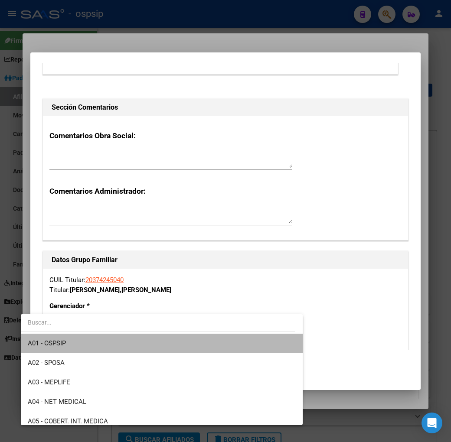
click at [166, 339] on span "A01 - OSPSIP" at bounding box center [162, 343] width 268 height 19
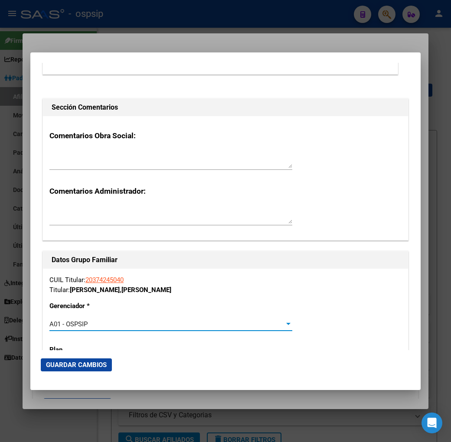
scroll to position [1492, 0]
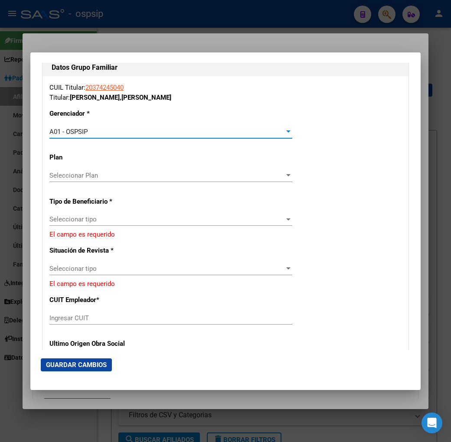
click at [109, 213] on div "Seleccionar tipo Seleccionar tipo" at bounding box center [170, 219] width 243 height 13
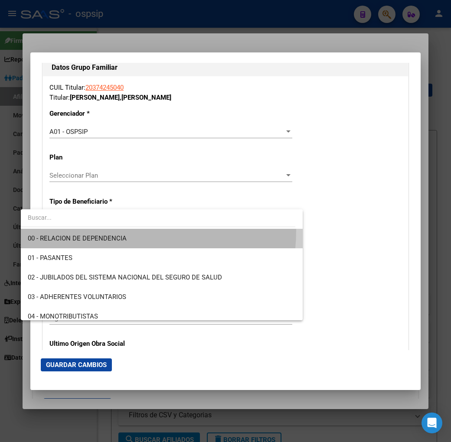
click at [113, 231] on span "00 - RELACION DE DEPENDENCIA" at bounding box center [162, 238] width 268 height 19
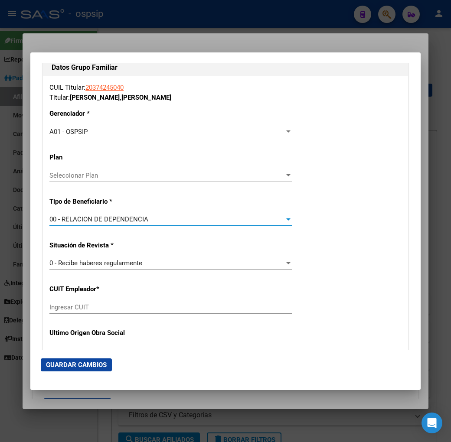
type input "30-71221490-9"
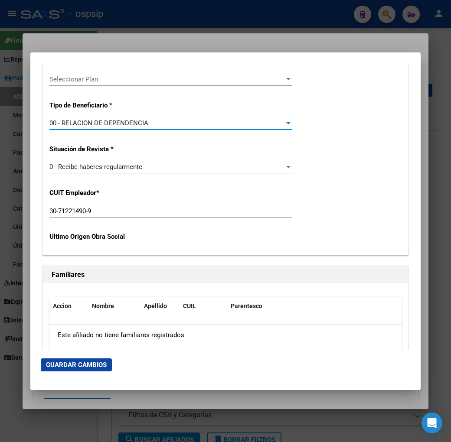
click at [52, 358] on button "Guardar Cambios" at bounding box center [76, 364] width 71 height 13
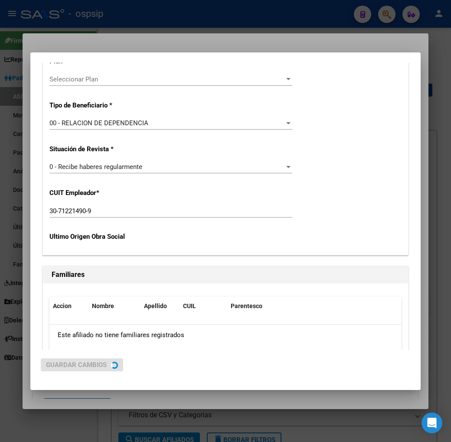
scroll to position [0, 0]
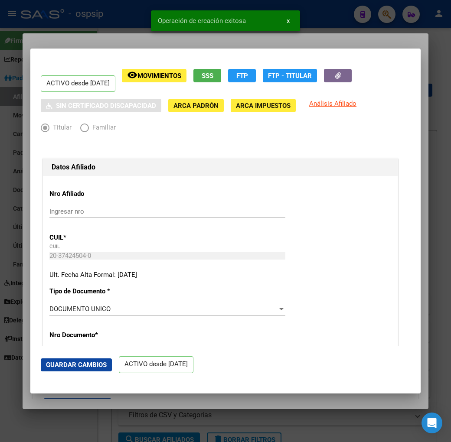
click at [74, 23] on div at bounding box center [225, 221] width 451 height 442
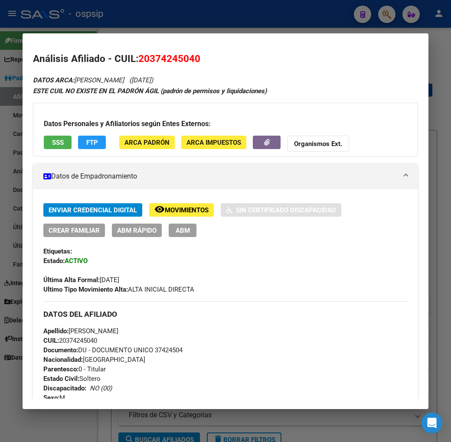
click at [197, 12] on div at bounding box center [225, 221] width 451 height 442
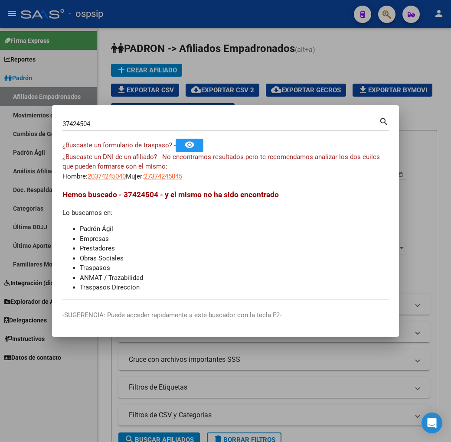
click at [228, 79] on div at bounding box center [225, 221] width 451 height 442
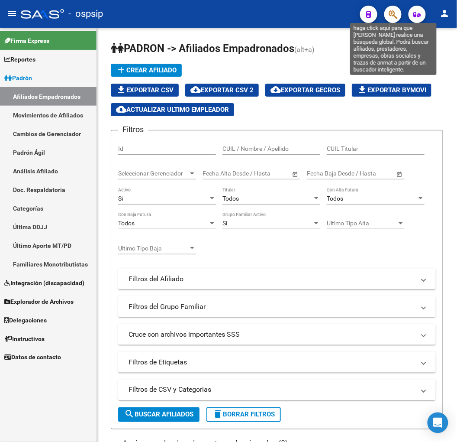
click at [391, 13] on icon "button" at bounding box center [393, 15] width 9 height 10
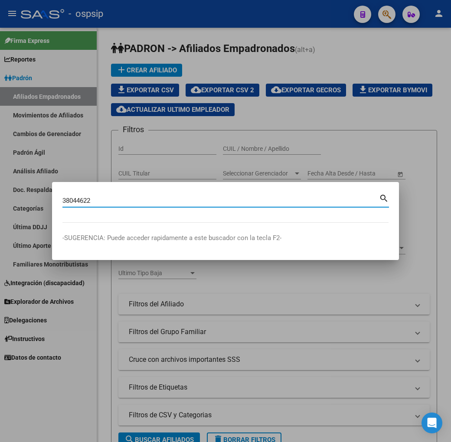
type input "38044622"
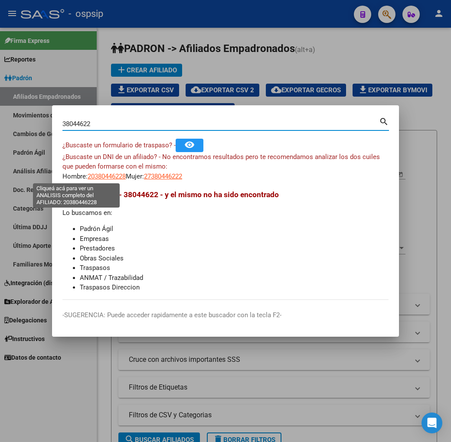
click at [88, 178] on span "20380446228" at bounding box center [107, 176] width 38 height 8
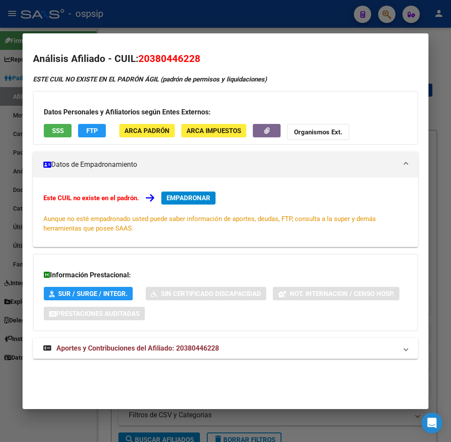
click at [218, 358] on mat-expansion-panel-header "Aportes y Contribuciones del Afiliado: 20380446228" at bounding box center [225, 348] width 385 height 21
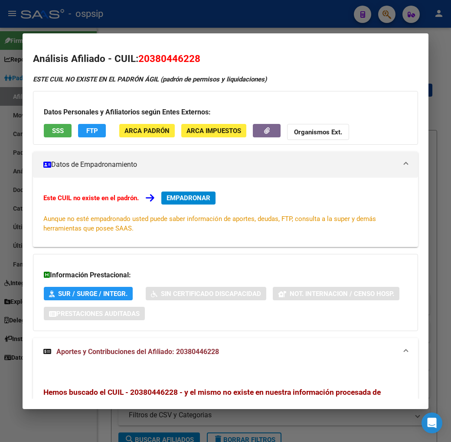
click at [200, 24] on div at bounding box center [225, 221] width 451 height 442
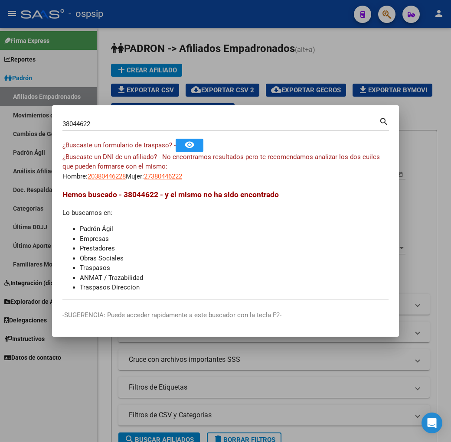
click at [145, 180] on app-link-go-to "27380446222" at bounding box center [163, 177] width 38 height 10
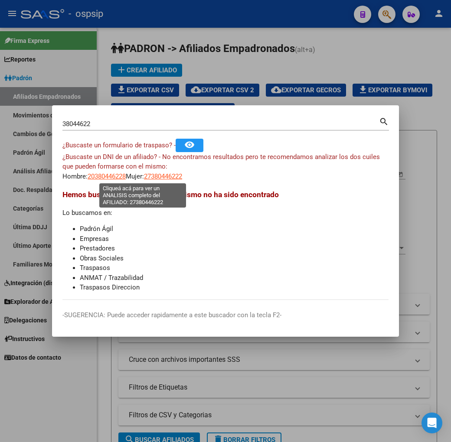
click at [144, 175] on span "27380446222" at bounding box center [163, 176] width 38 height 8
type textarea "27380446222"
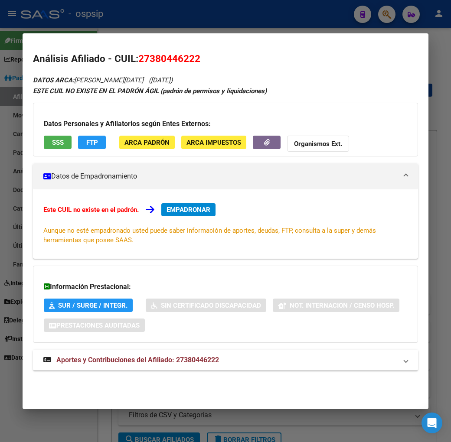
drag, startPoint x: 198, startPoint y: 360, endPoint x: 209, endPoint y: 348, distance: 15.9
click at [198, 360] on span "Aportes y Contribuciones del Afiliado: 27380446222" at bounding box center [137, 360] width 162 height 8
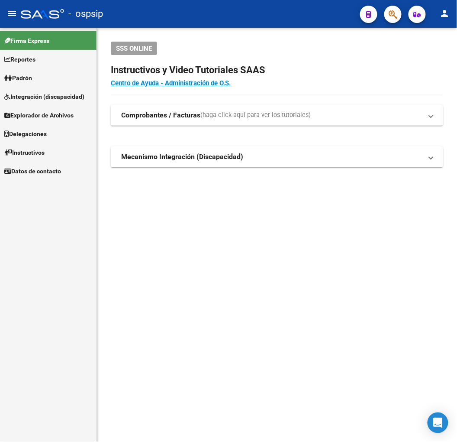
click at [388, 13] on button "button" at bounding box center [393, 14] width 17 height 17
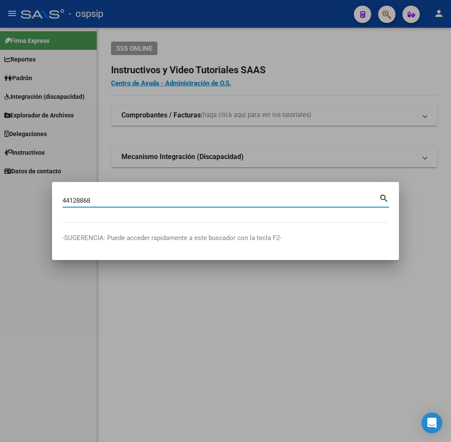
type input "44128868"
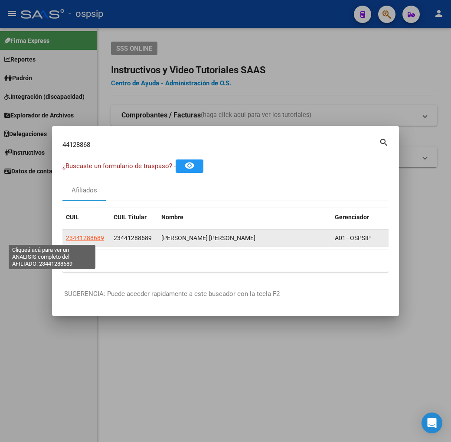
click at [66, 236] on span "23441288689" at bounding box center [85, 237] width 38 height 7
type textarea "23441288689"
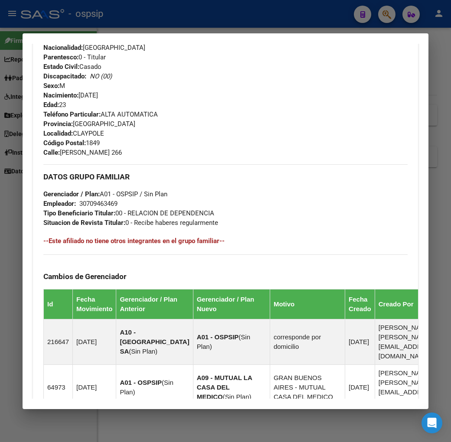
scroll to position [587, 0]
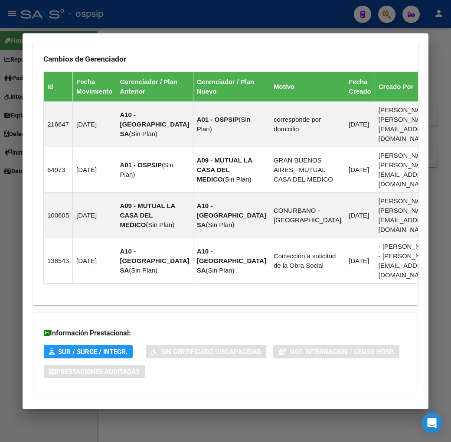
click at [299, 396] on mat-expansion-panel-header "Aportes y Contribuciones del Afiliado: 23441288689" at bounding box center [225, 406] width 385 height 21
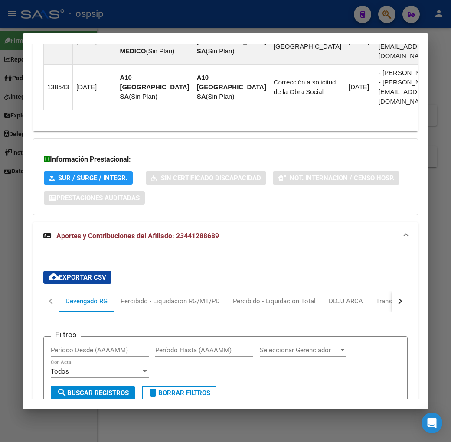
scroll to position [822, 0]
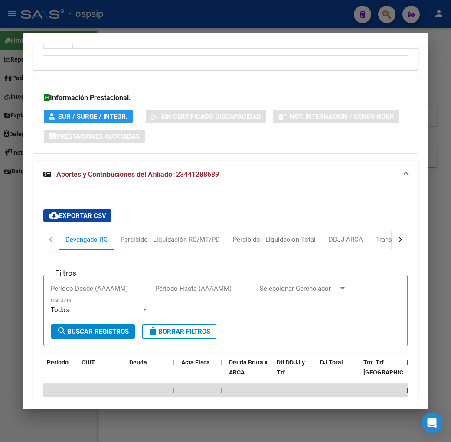
click at [407, 229] on button "button" at bounding box center [400, 239] width 16 height 21
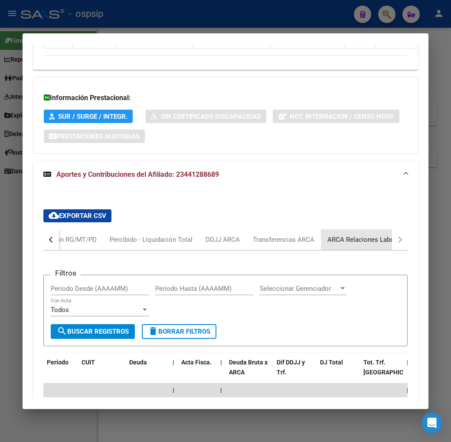
click at [386, 235] on div "ARCA Relaciones Laborales" at bounding box center [367, 240] width 81 height 10
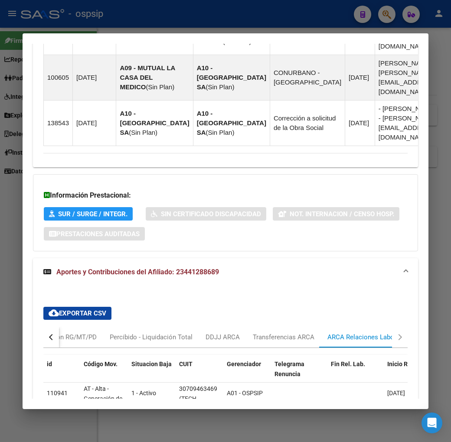
scroll to position [787, 0]
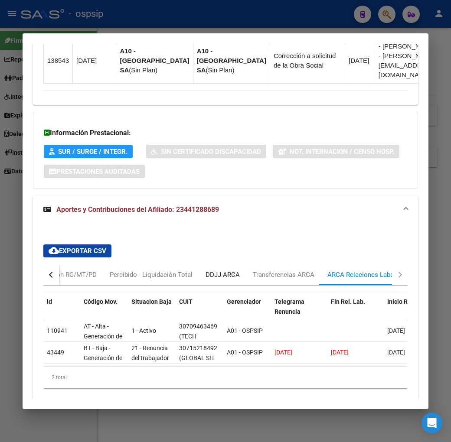
click at [207, 270] on div "DDJJ ARCA" at bounding box center [222, 275] width 34 height 10
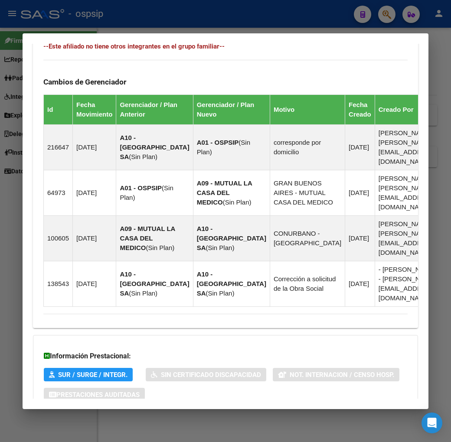
scroll to position [804, 0]
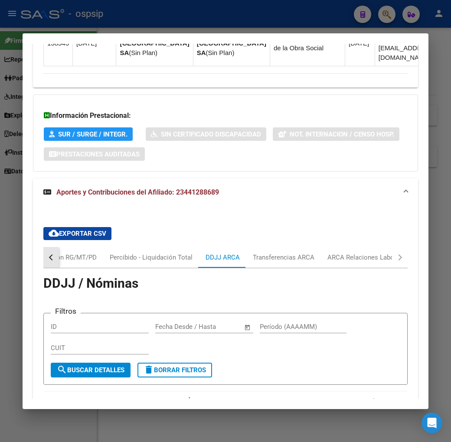
click at [43, 247] on button "button" at bounding box center [51, 257] width 16 height 21
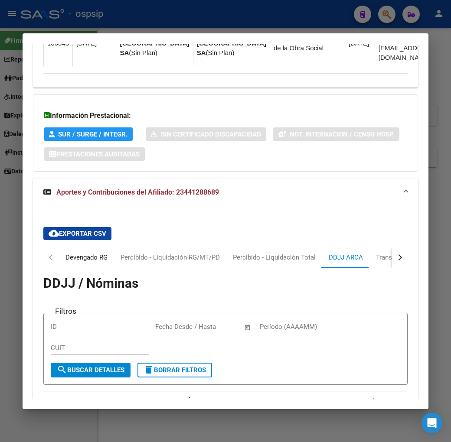
click at [74, 247] on div "Devengado RG" at bounding box center [86, 257] width 55 height 21
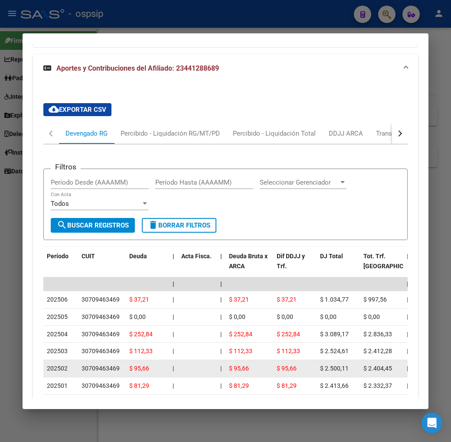
scroll to position [838, 0]
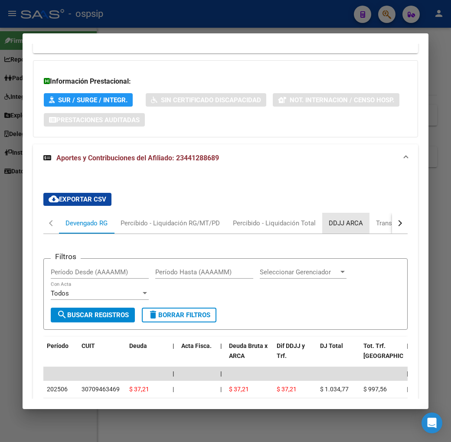
click at [328, 218] on div "DDJJ ARCA" at bounding box center [345, 223] width 34 height 10
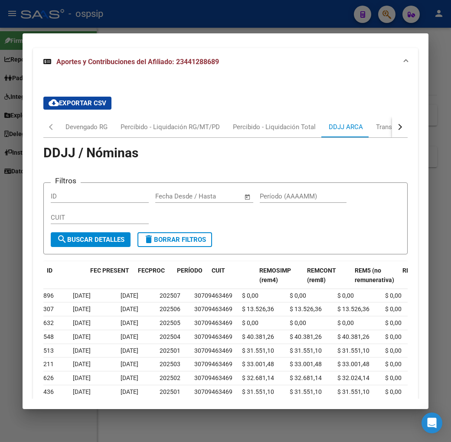
scroll to position [0, 0]
